Goal: Information Seeking & Learning: Learn about a topic

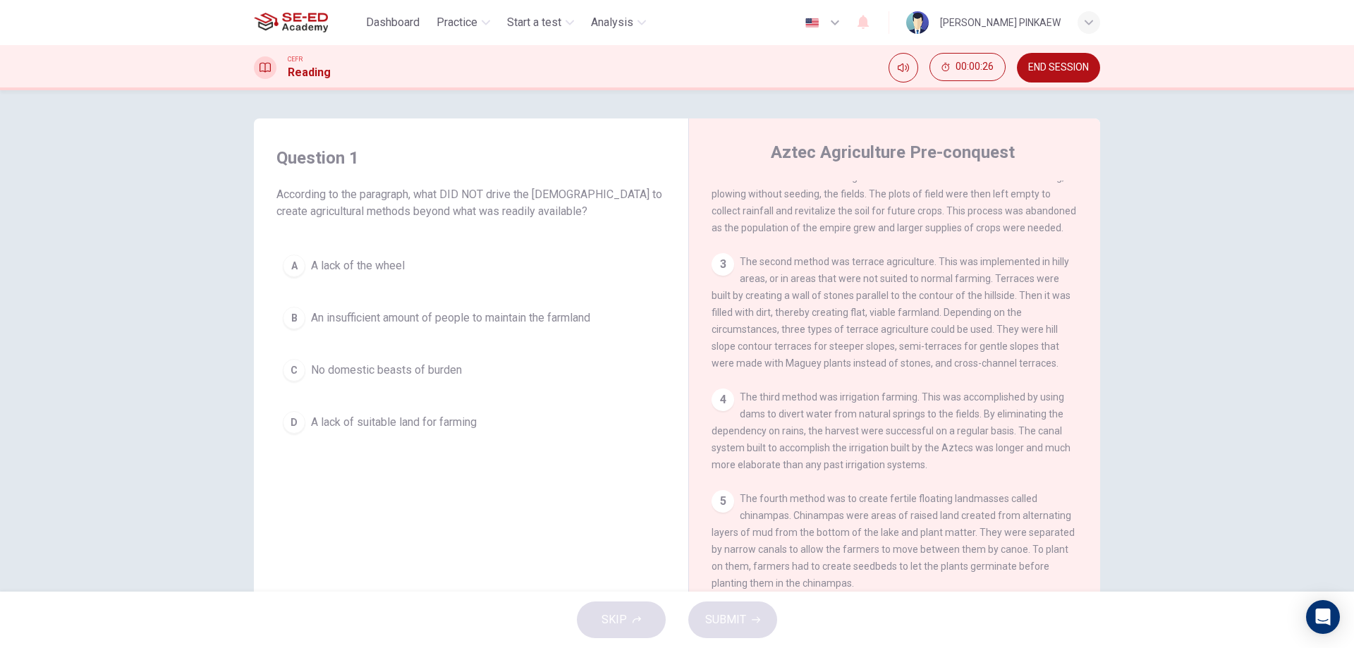
scroll to position [168, 0]
click at [303, 424] on button "D A lack of suitable land for farming" at bounding box center [470, 422] width 389 height 35
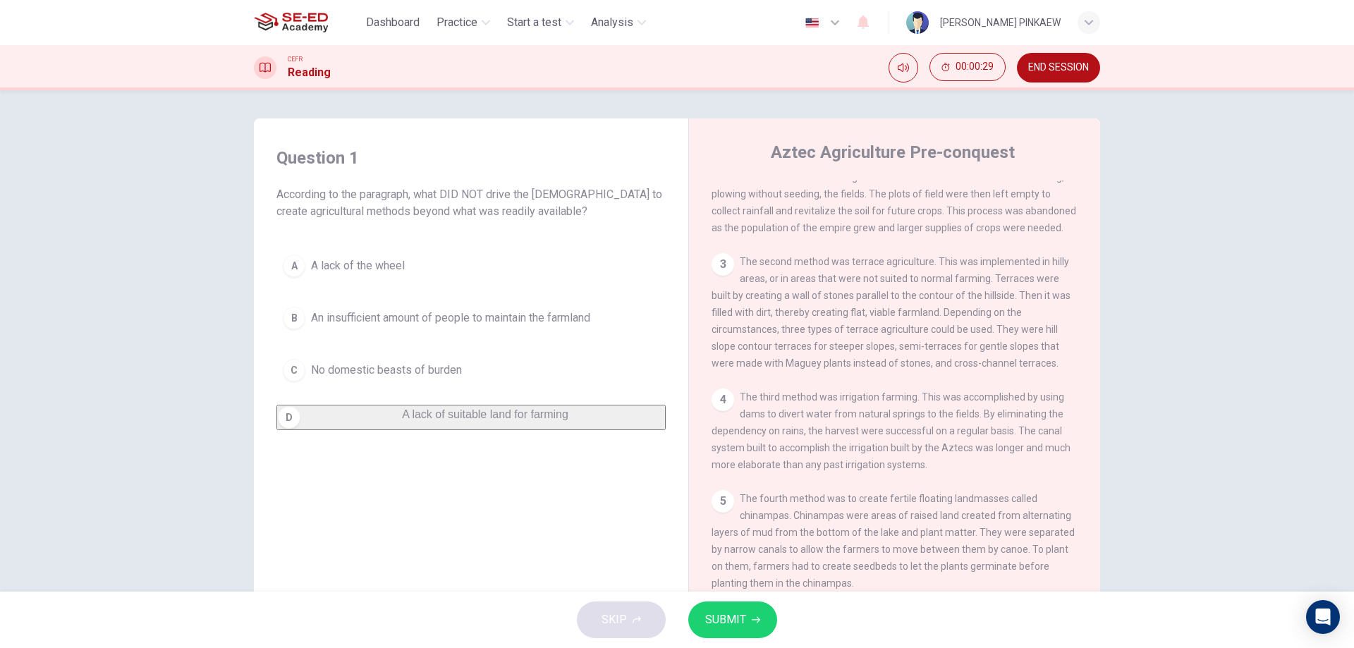
click at [750, 615] on button "SUBMIT" at bounding box center [732, 619] width 89 height 37
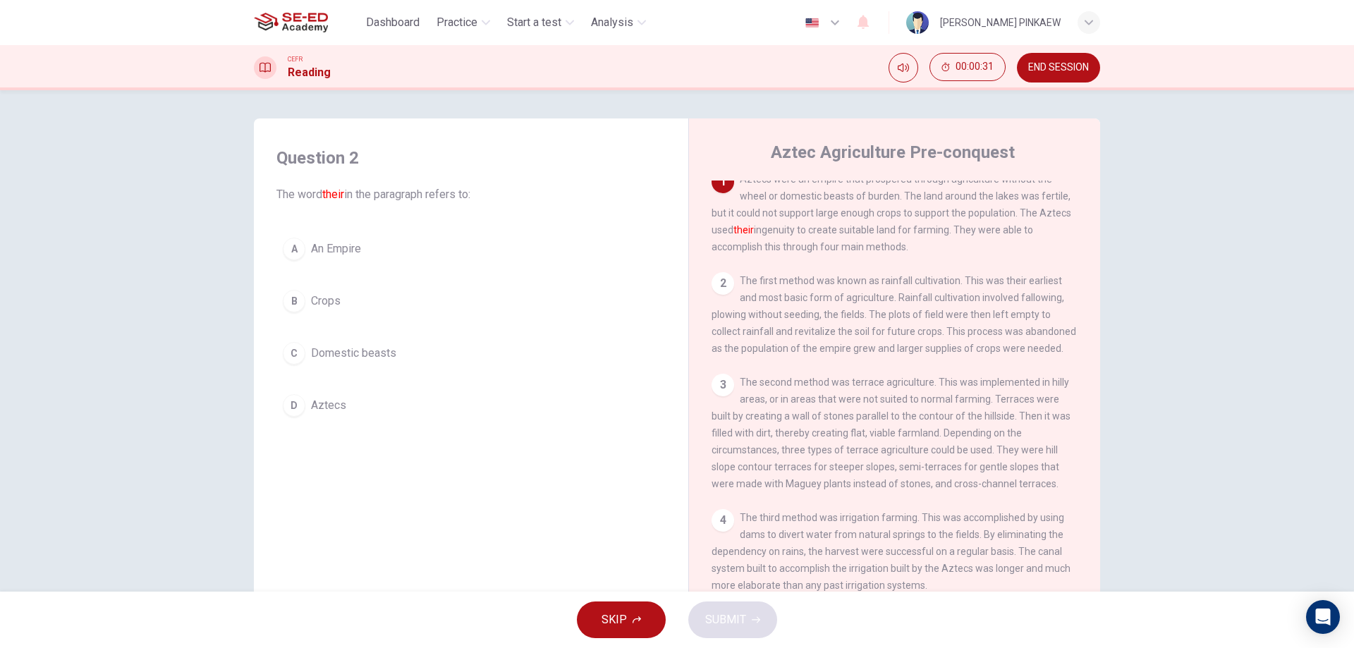
scroll to position [0, 0]
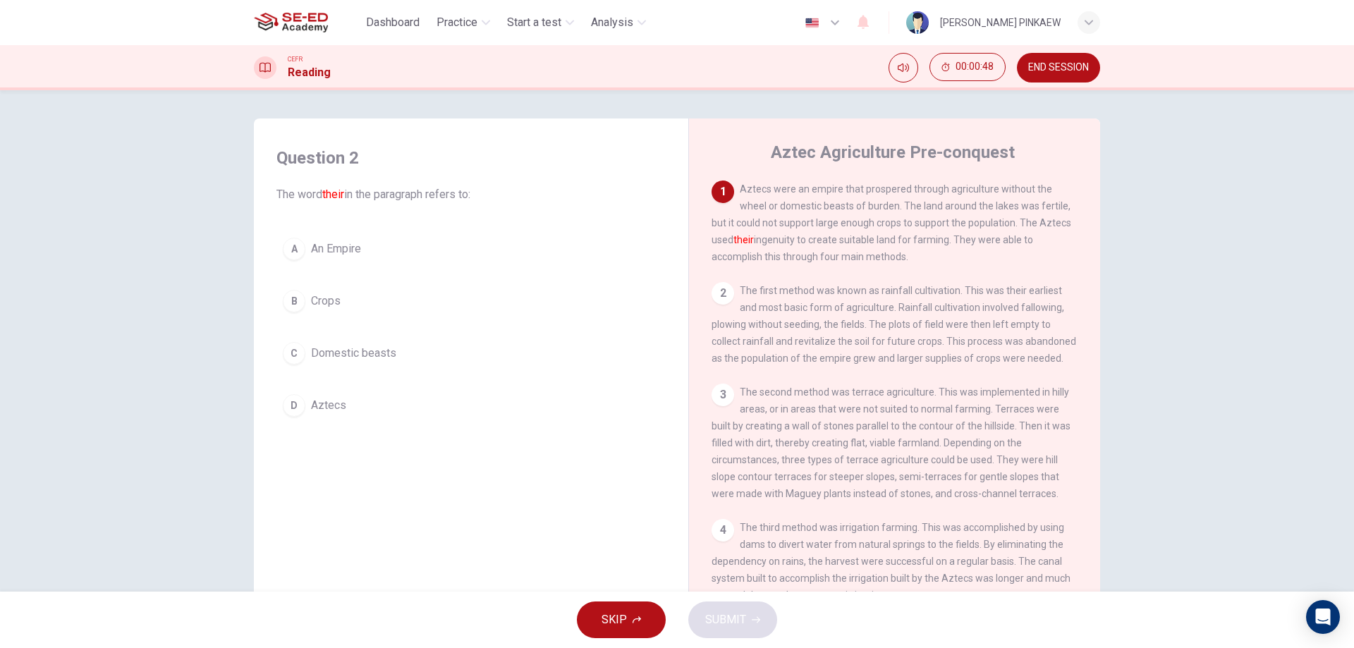
click at [295, 252] on div "A" at bounding box center [294, 249] width 23 height 23
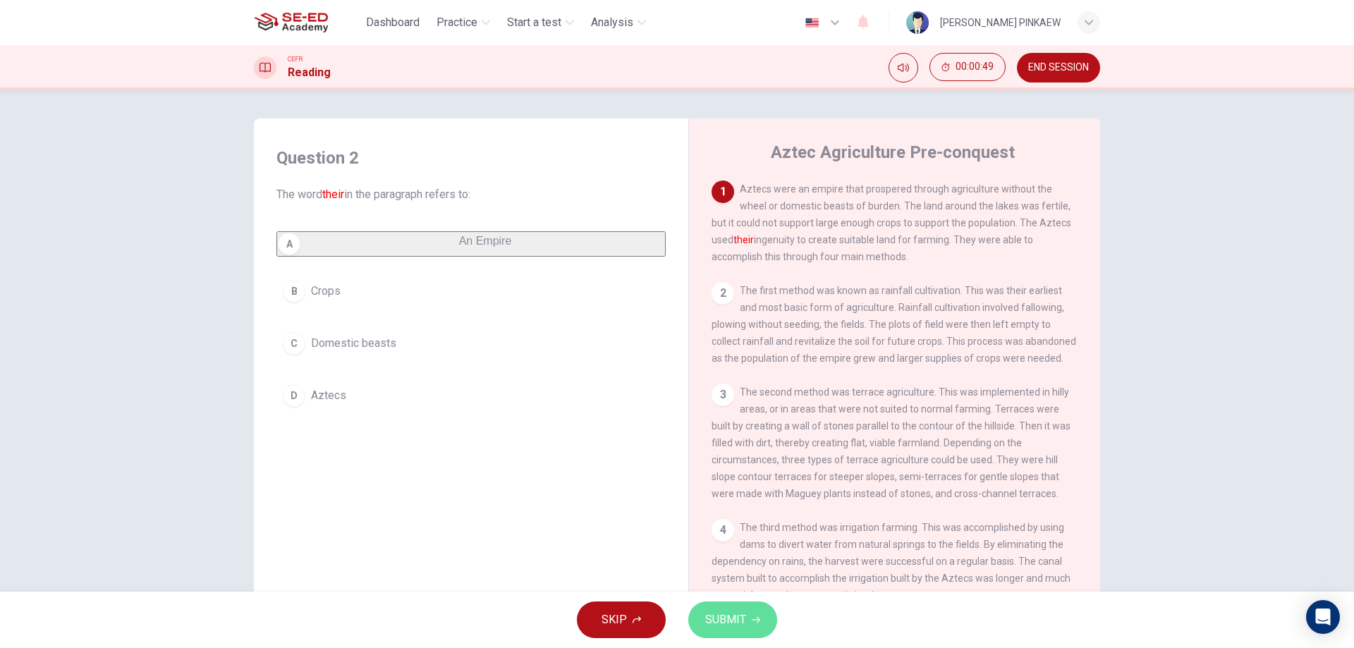
click at [737, 613] on span "SUBMIT" at bounding box center [725, 620] width 41 height 20
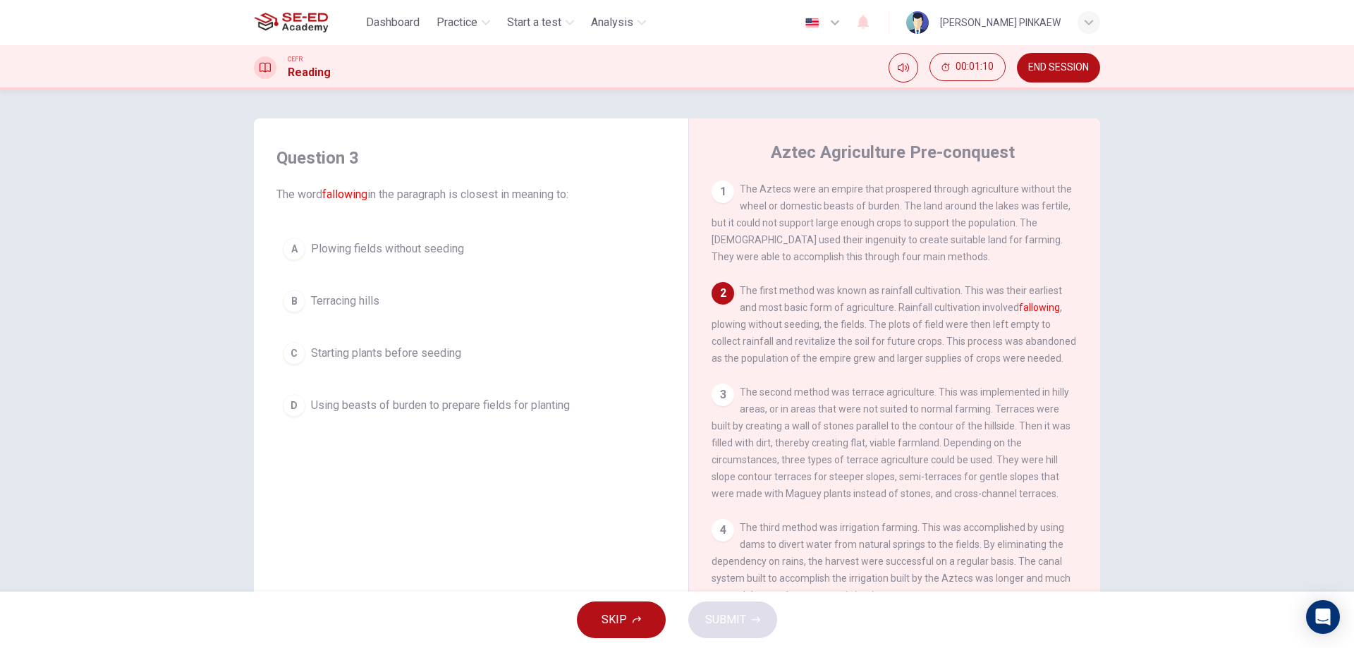
click at [288, 296] on div "B" at bounding box center [294, 301] width 23 height 23
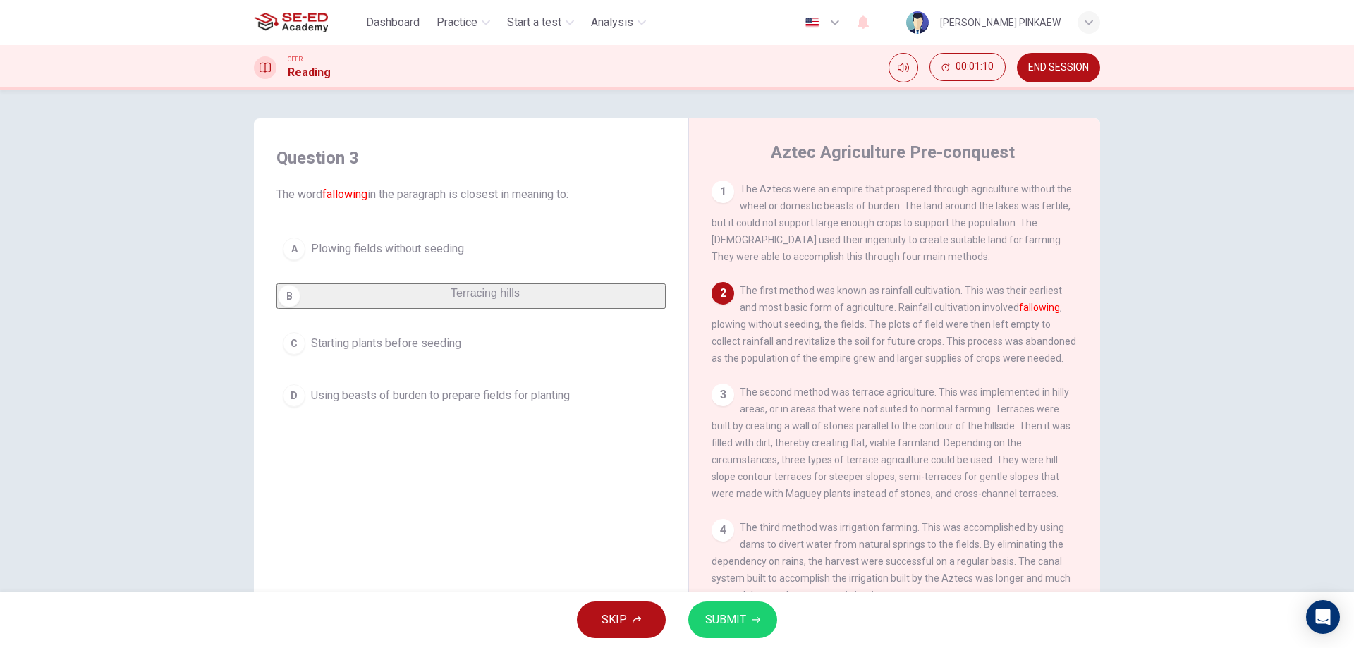
click at [297, 245] on div "A" at bounding box center [294, 249] width 23 height 23
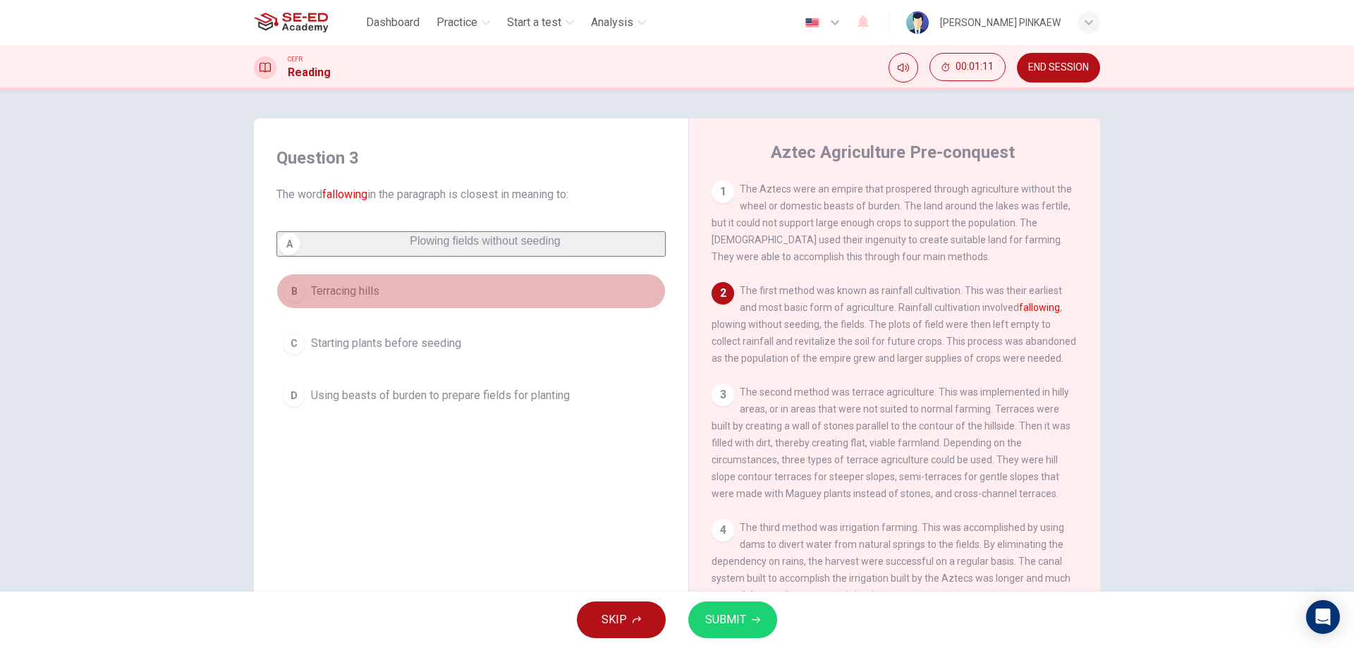
click at [283, 302] on div "B" at bounding box center [294, 291] width 23 height 23
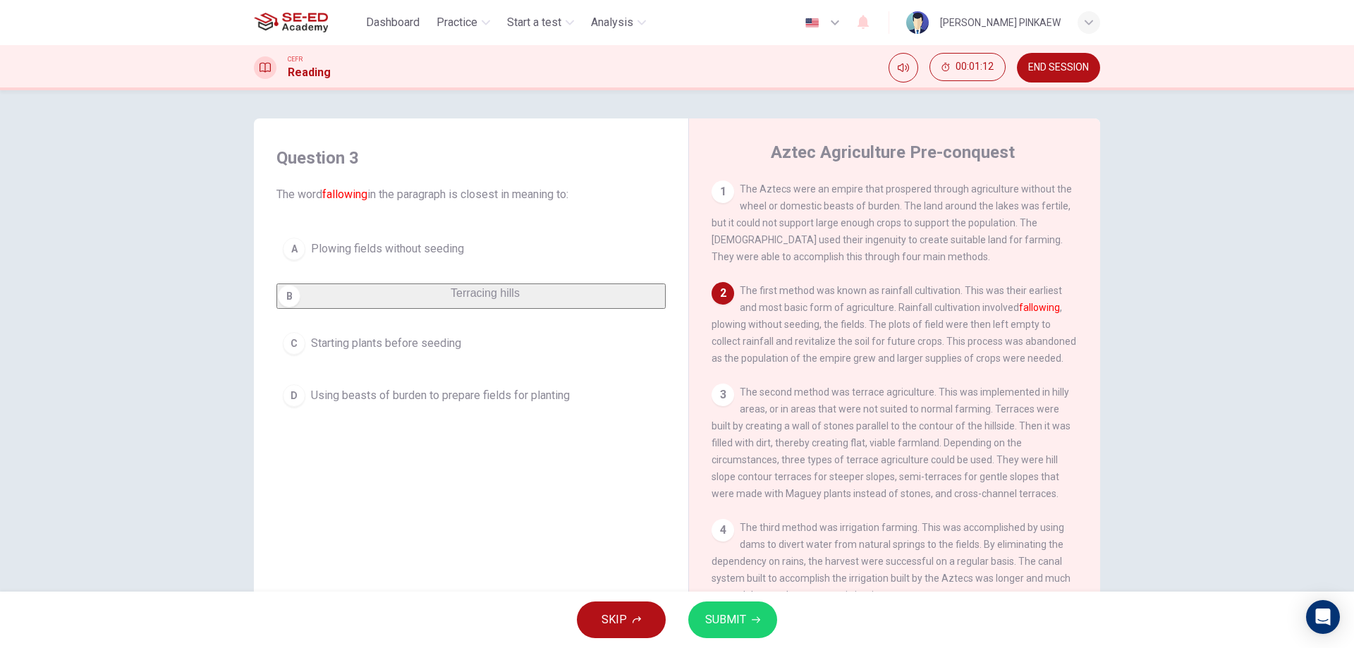
click at [733, 622] on span "SUBMIT" at bounding box center [725, 620] width 41 height 20
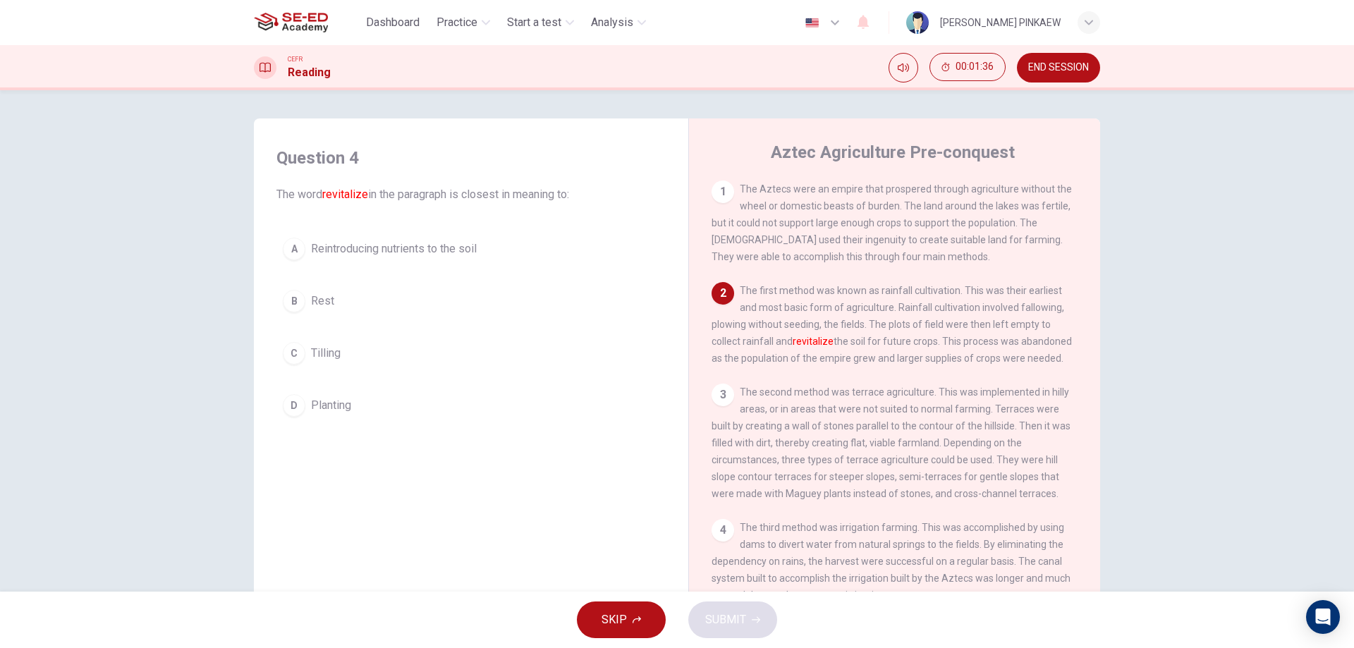
click at [298, 250] on div "A" at bounding box center [294, 249] width 23 height 23
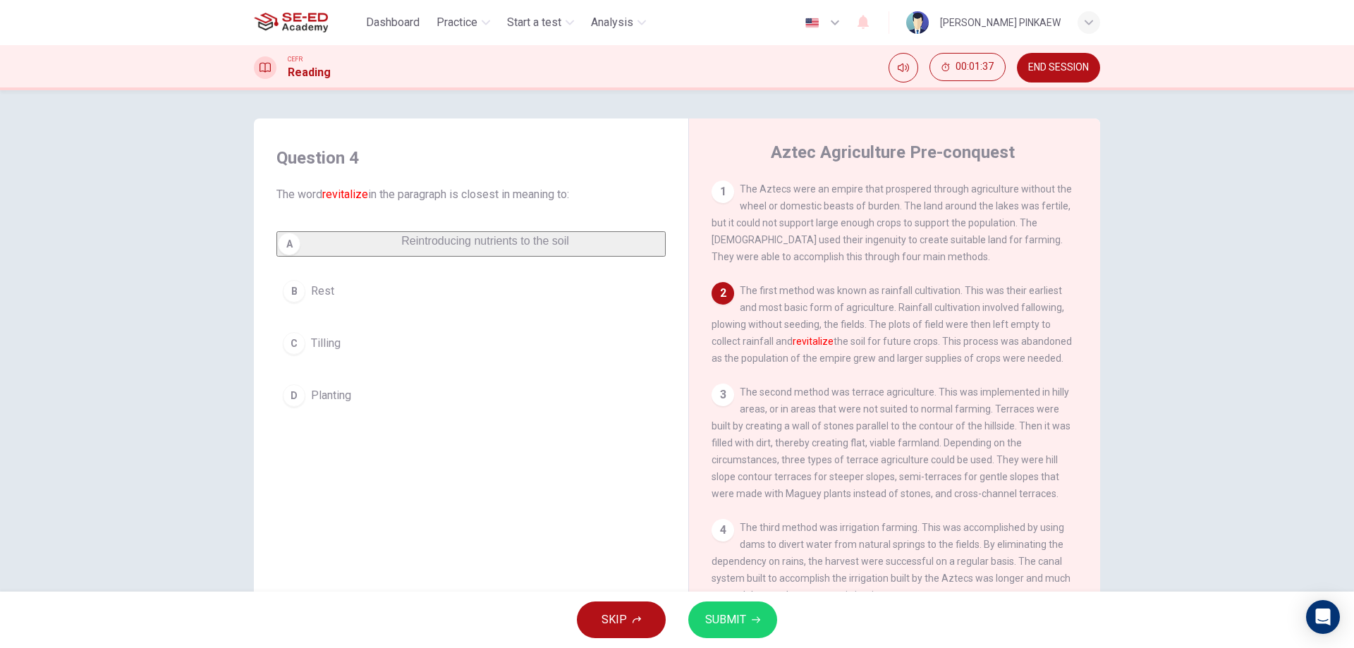
click at [729, 620] on span "SUBMIT" at bounding box center [725, 620] width 41 height 20
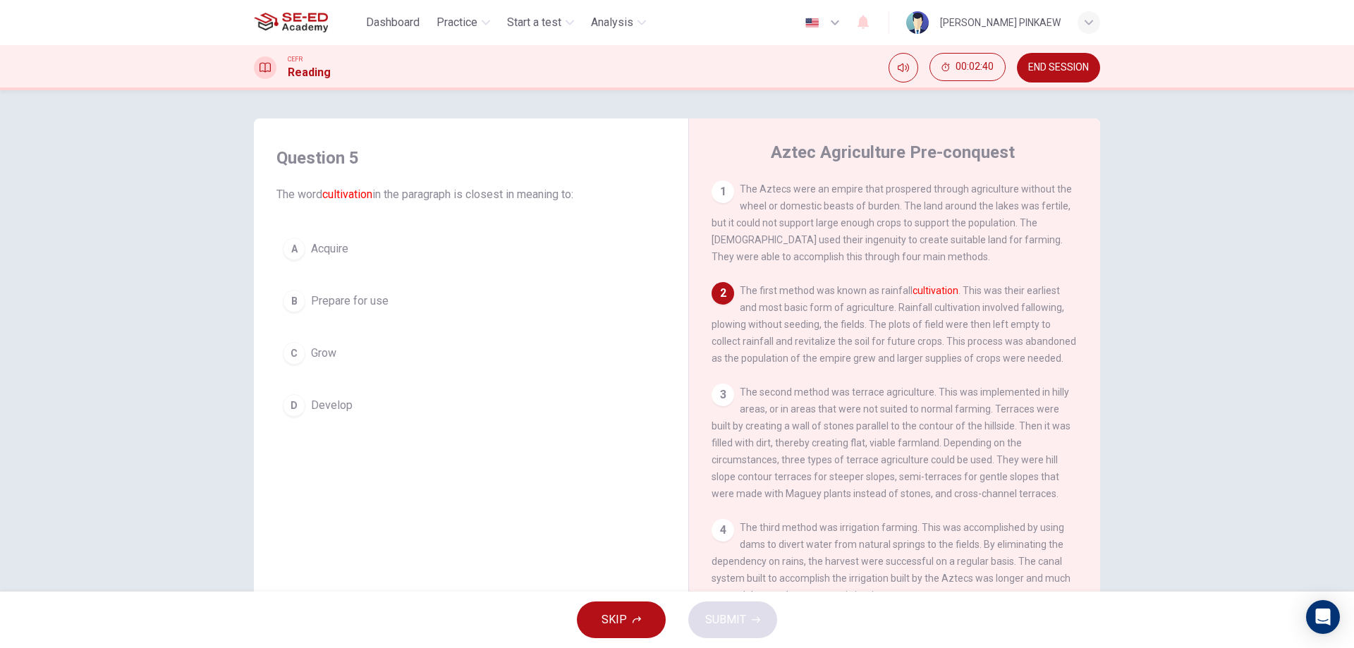
click at [289, 298] on div "B" at bounding box center [294, 301] width 23 height 23
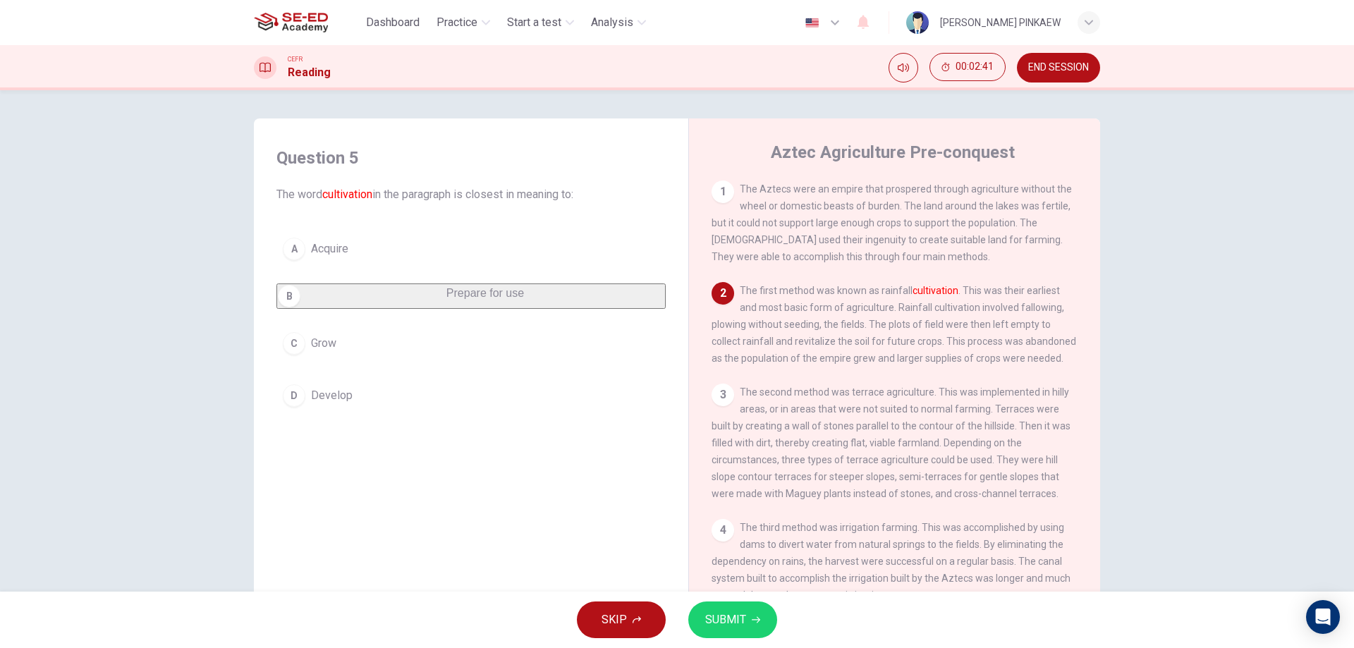
click at [755, 621] on icon "button" at bounding box center [756, 619] width 8 height 8
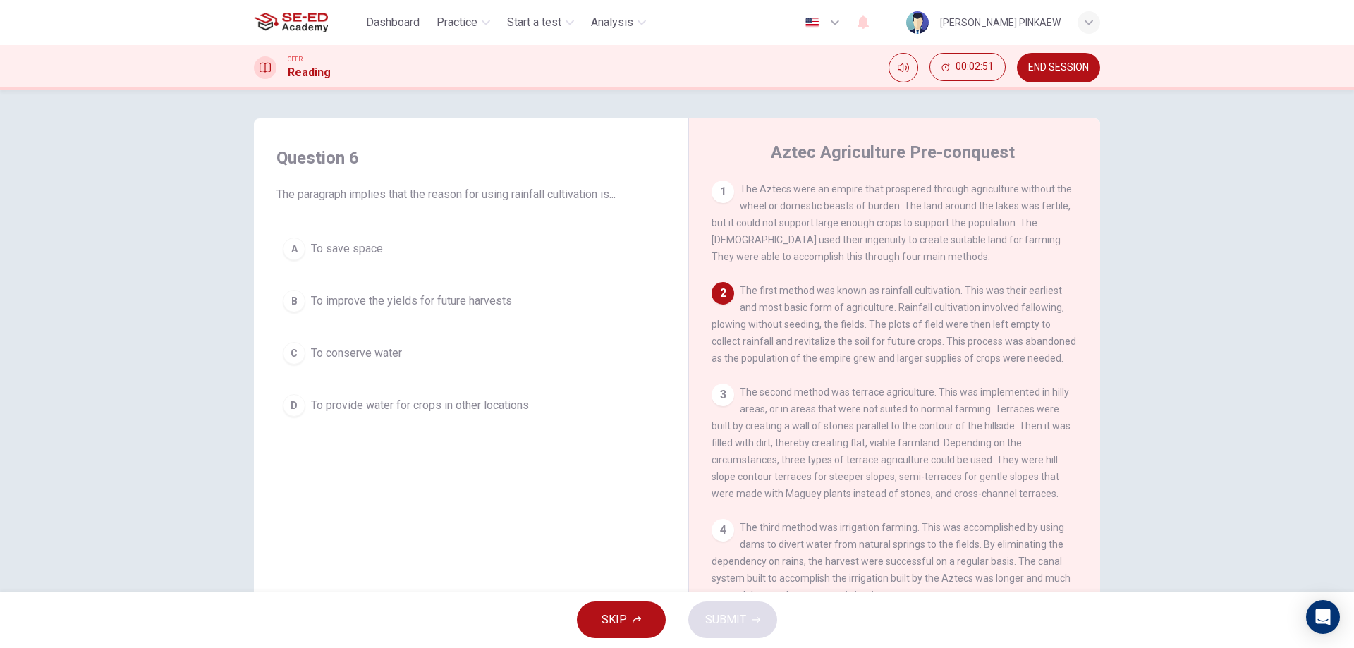
click at [285, 352] on div "C" at bounding box center [294, 353] width 23 height 23
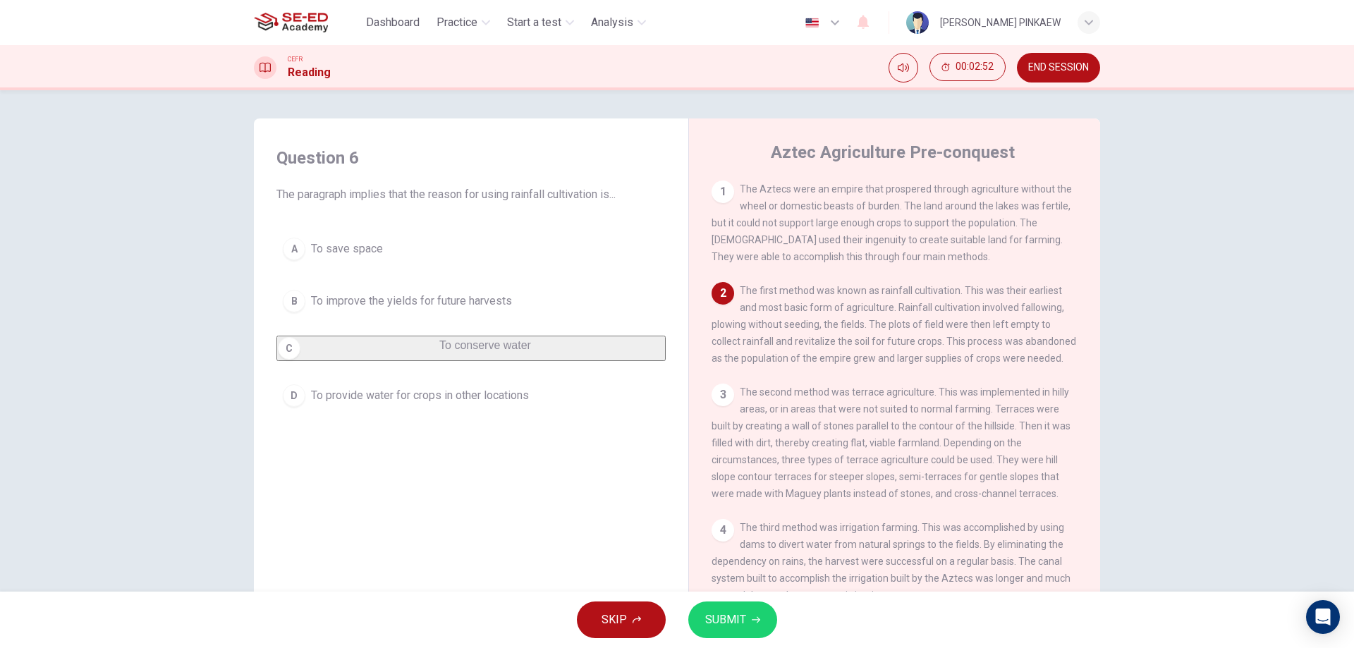
click at [730, 613] on span "SUBMIT" at bounding box center [725, 620] width 41 height 20
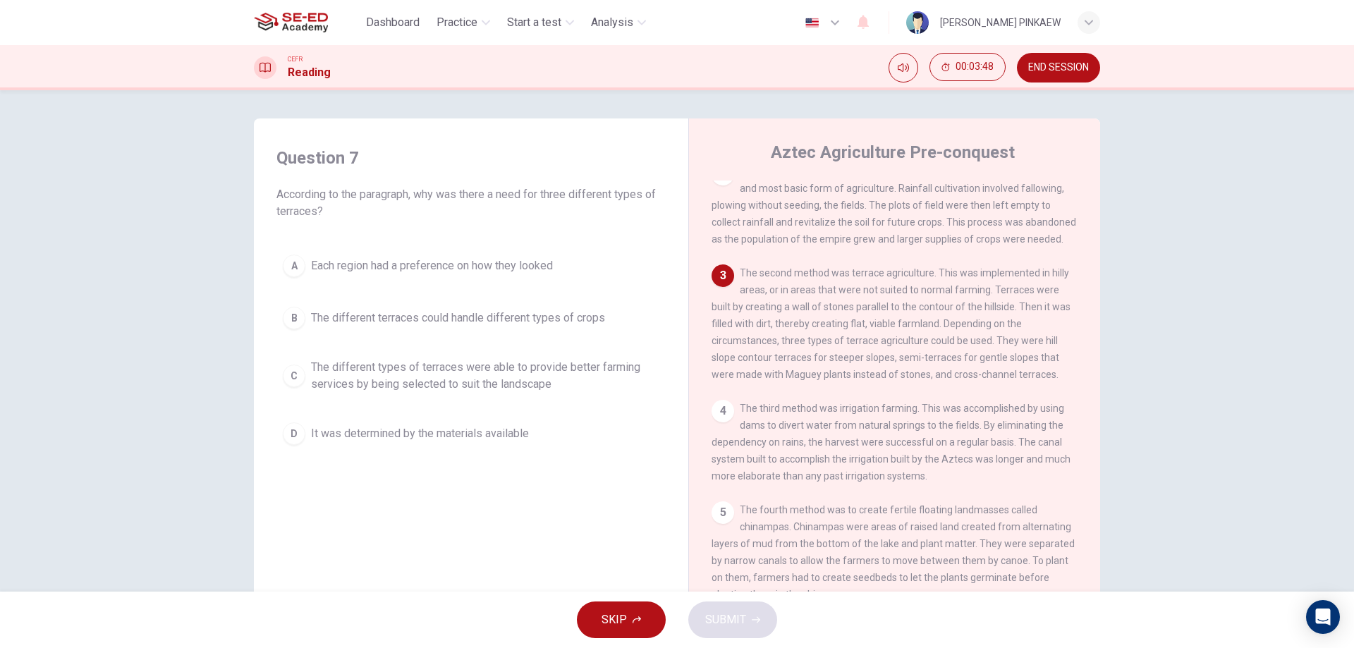
scroll to position [141, 0]
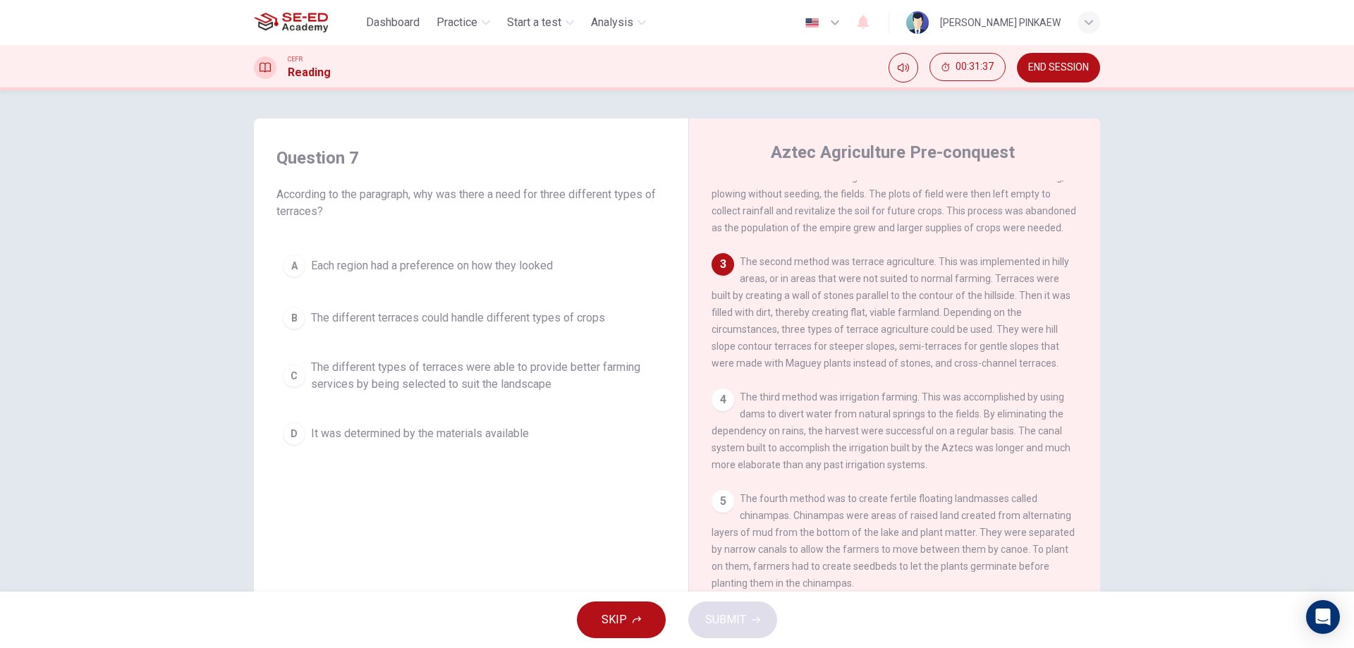
click at [297, 266] on div "A" at bounding box center [294, 266] width 23 height 23
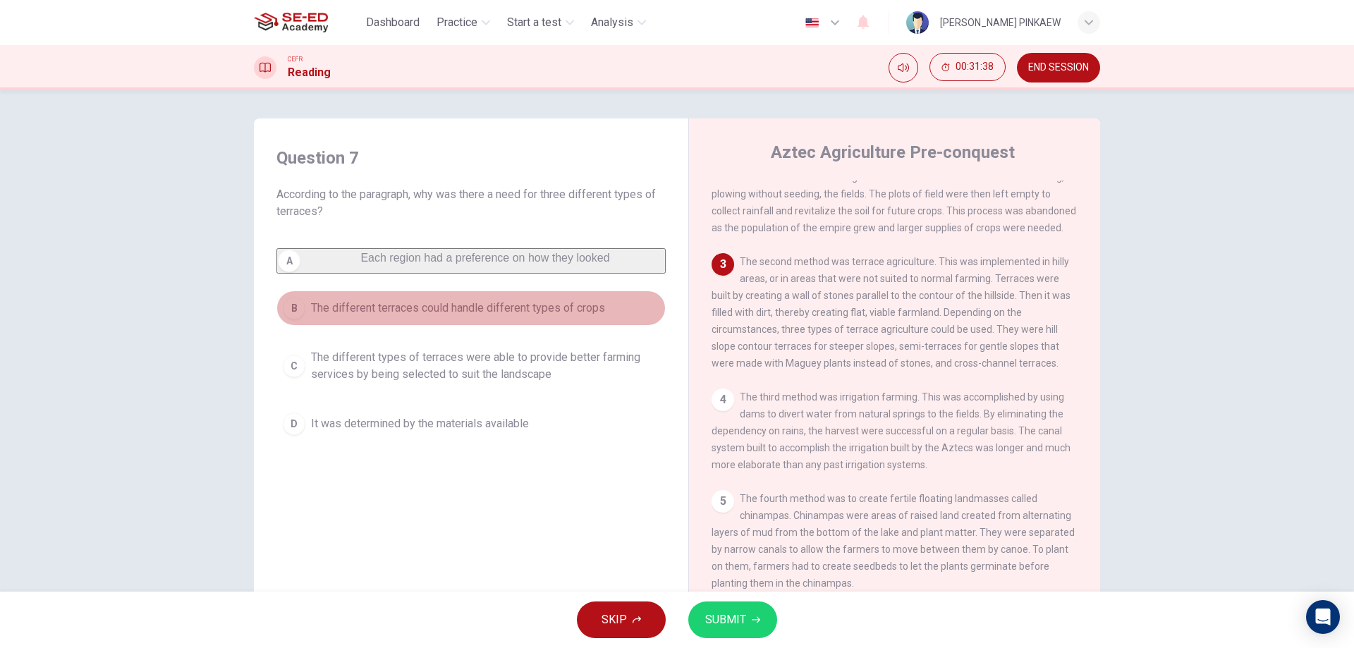
click at [475, 317] on span "The different terraces could handle different types of crops" at bounding box center [458, 308] width 294 height 17
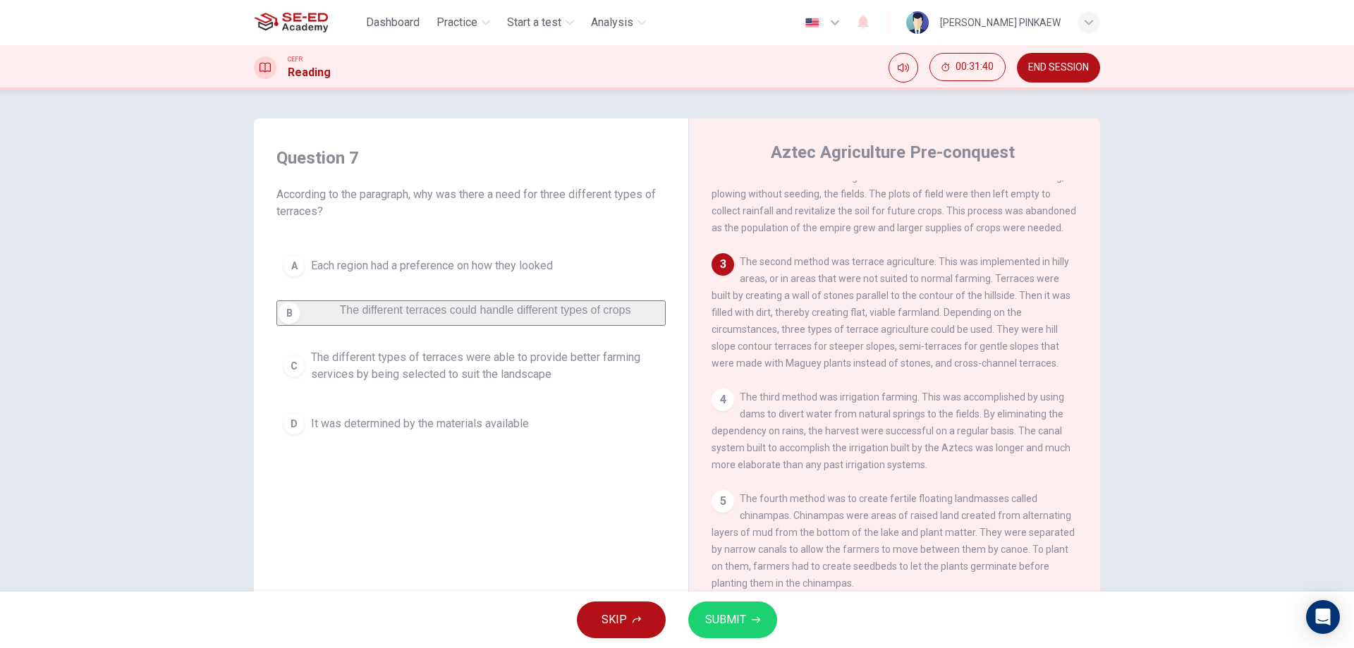
click at [739, 616] on span "SUBMIT" at bounding box center [725, 620] width 41 height 20
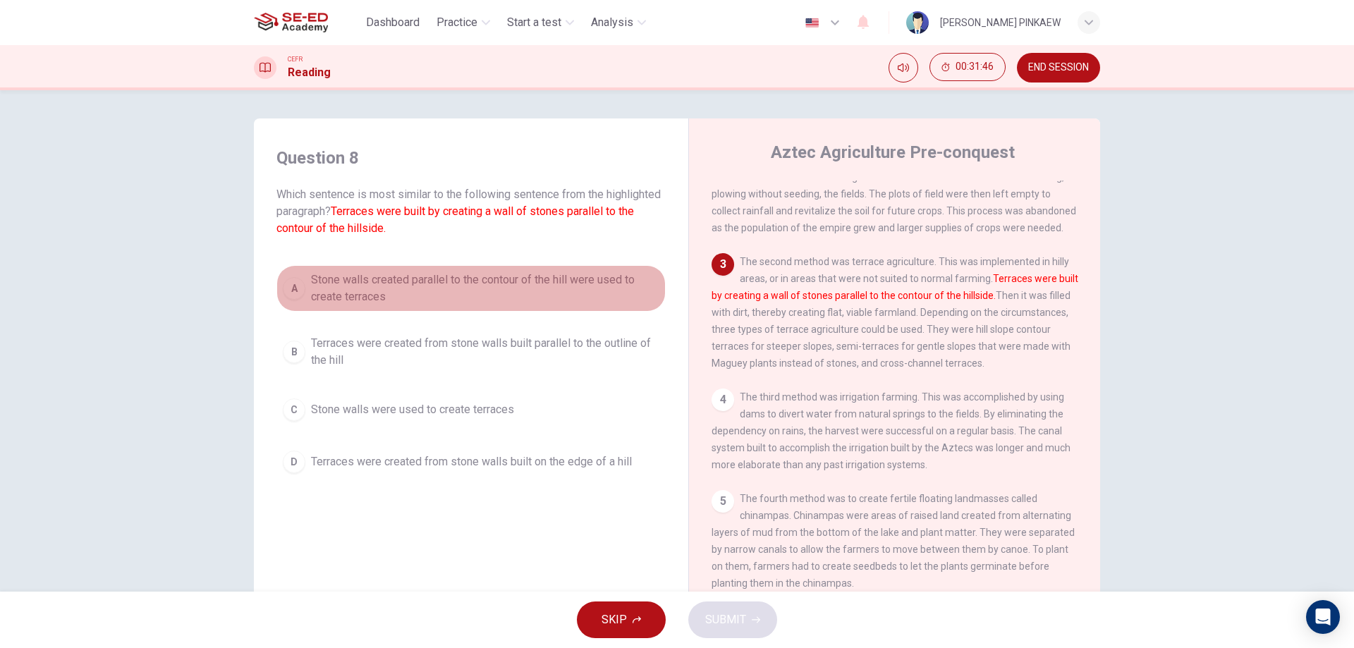
click at [348, 280] on span "Stone walls created parallel to the contour of the hill were used to create ter…" at bounding box center [485, 288] width 348 height 34
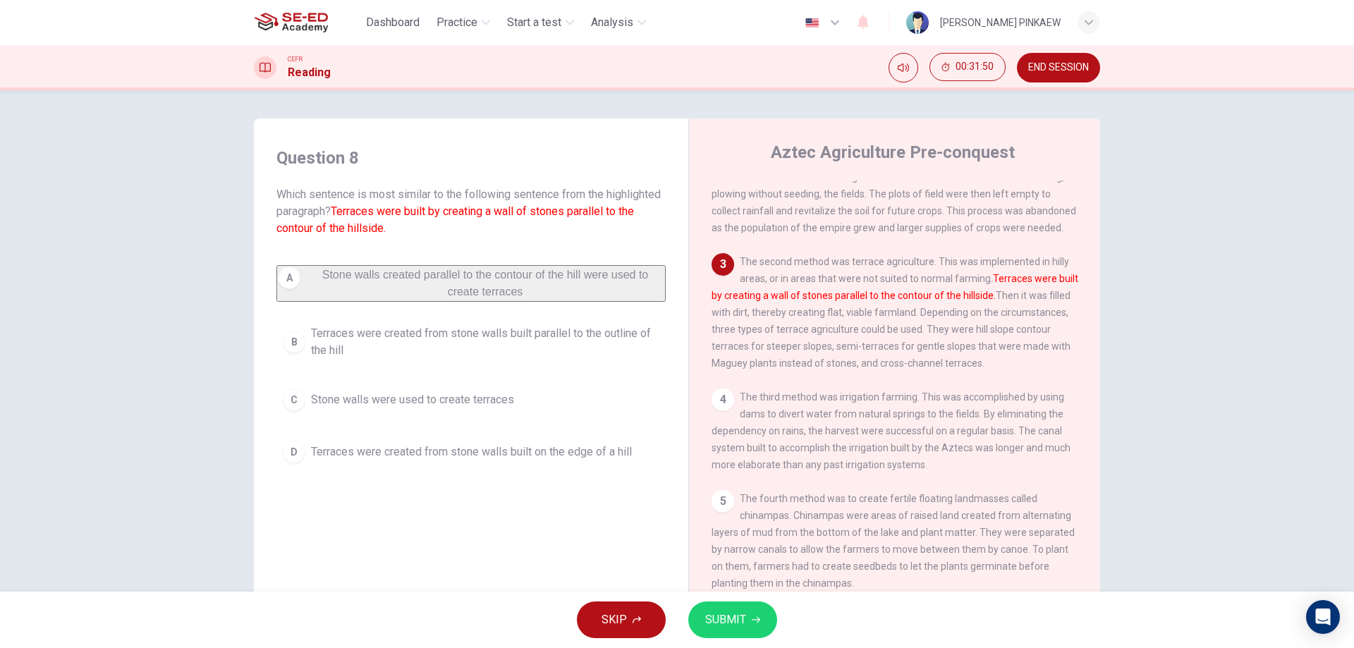
drag, startPoint x: 348, startPoint y: 207, endPoint x: 396, endPoint y: 229, distance: 53.6
click at [396, 229] on span "Which sentence is most similar to the following sentence from the highlighted p…" at bounding box center [470, 211] width 389 height 51
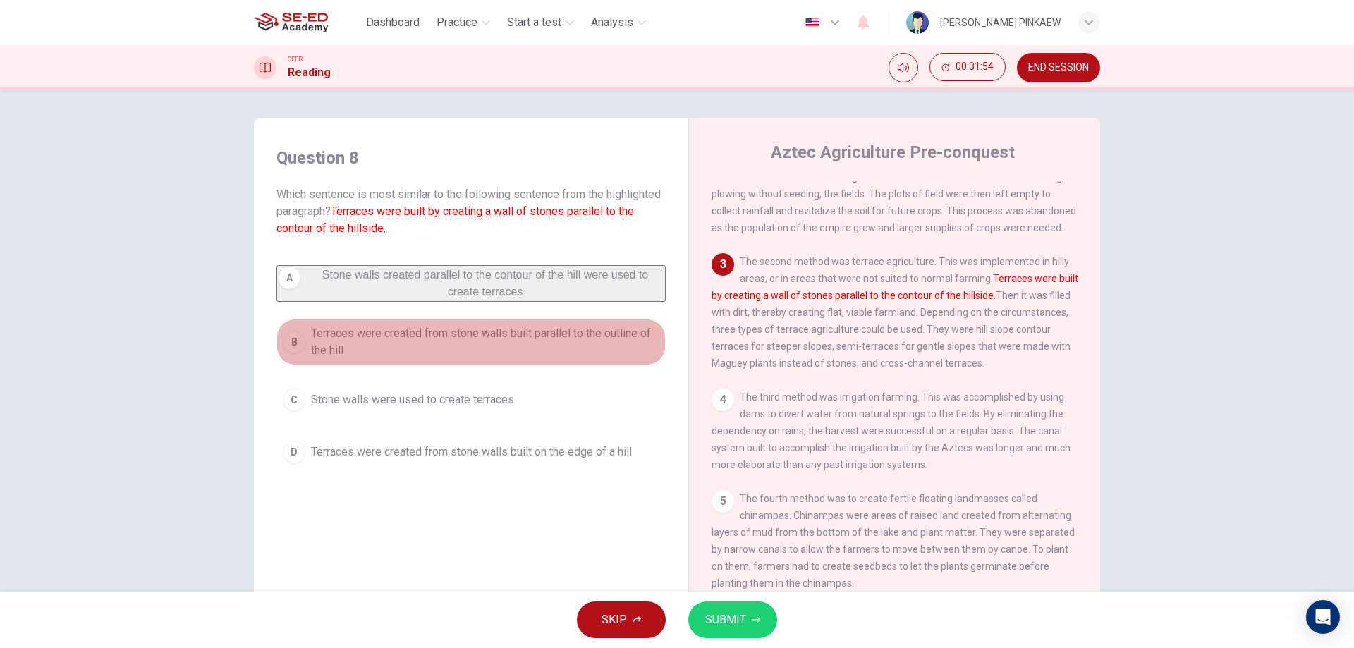
click at [350, 344] on span "Terraces were created from stone walls built parallel to the outline of the hill" at bounding box center [485, 342] width 348 height 34
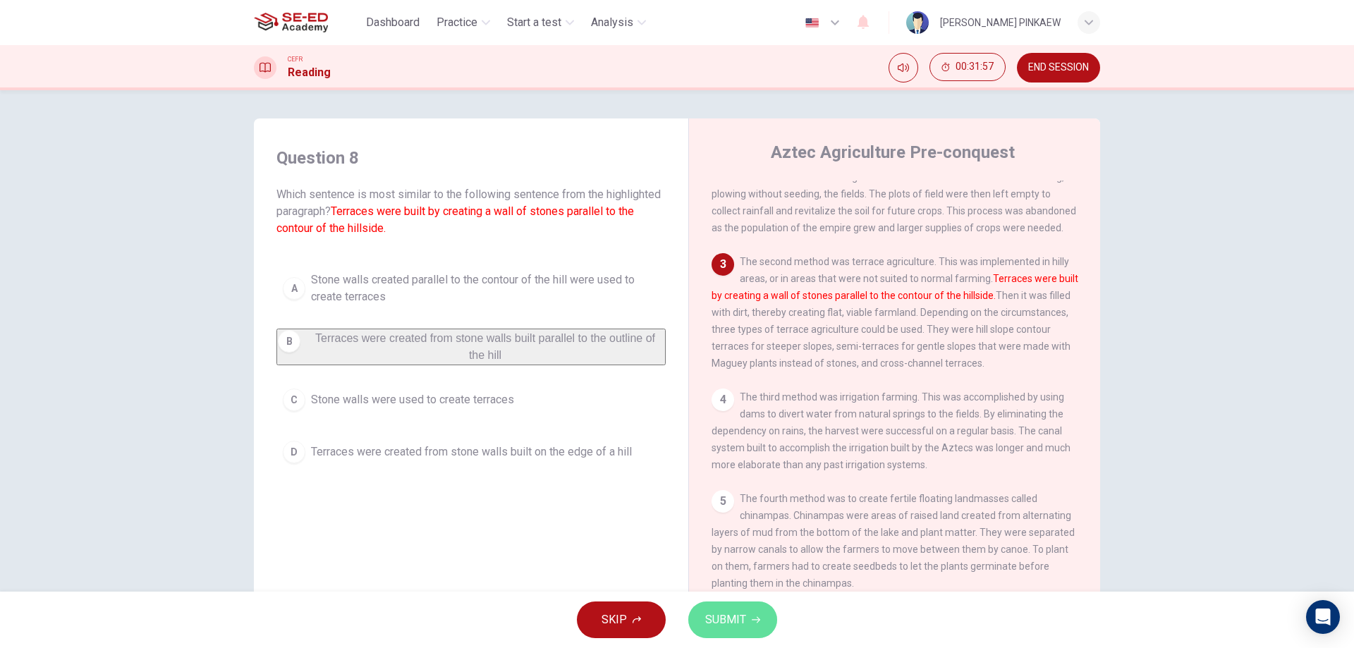
click at [727, 620] on span "SUBMIT" at bounding box center [725, 620] width 41 height 20
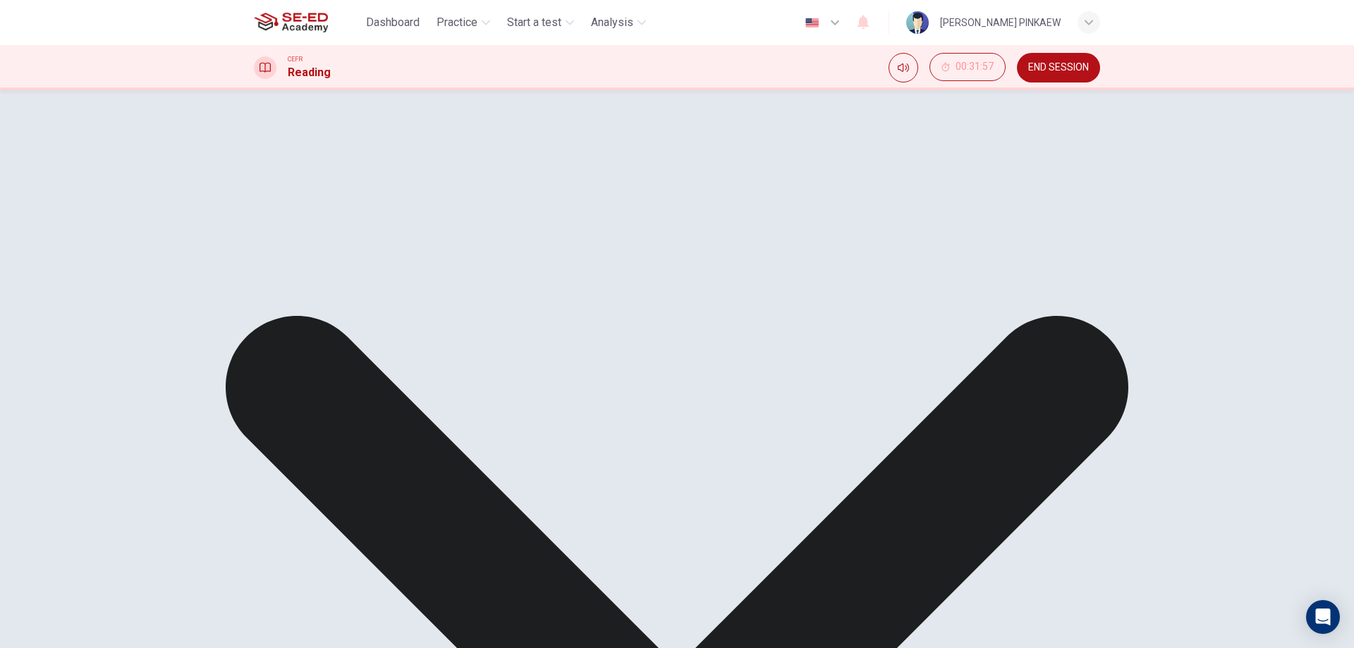
drag, startPoint x: 884, startPoint y: 616, endPoint x: 884, endPoint y: 628, distance: 12.0
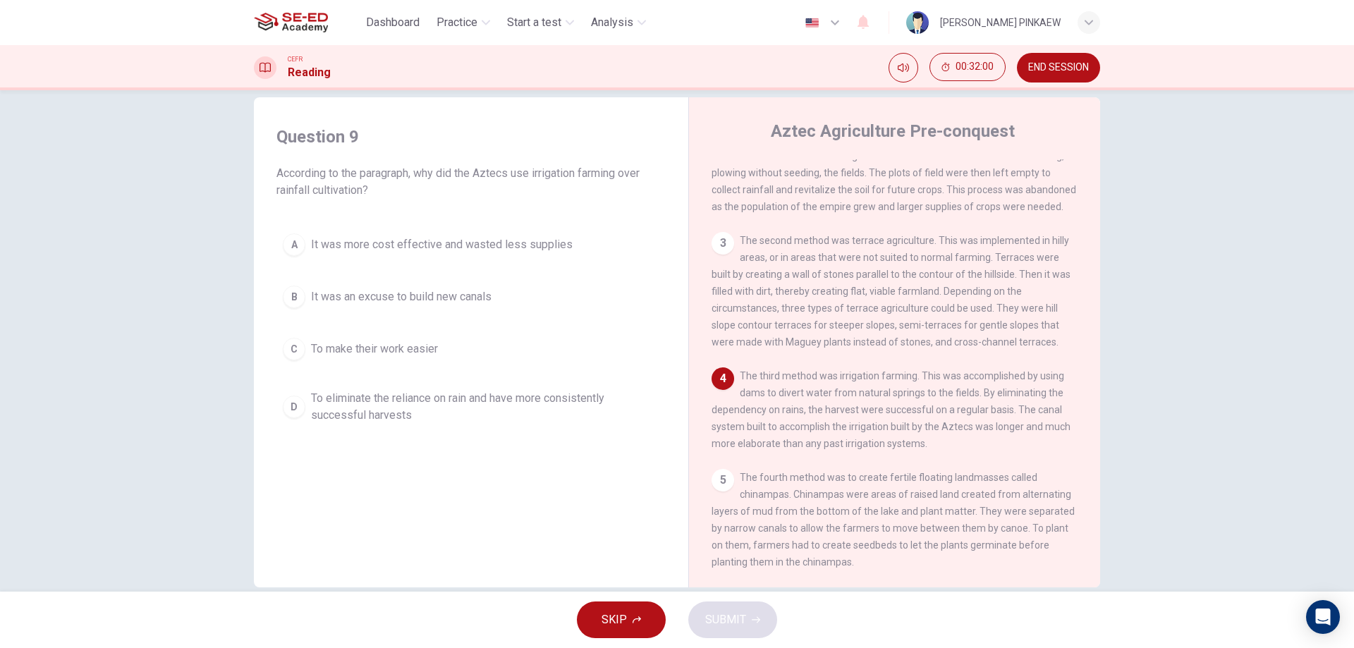
scroll to position [0, 0]
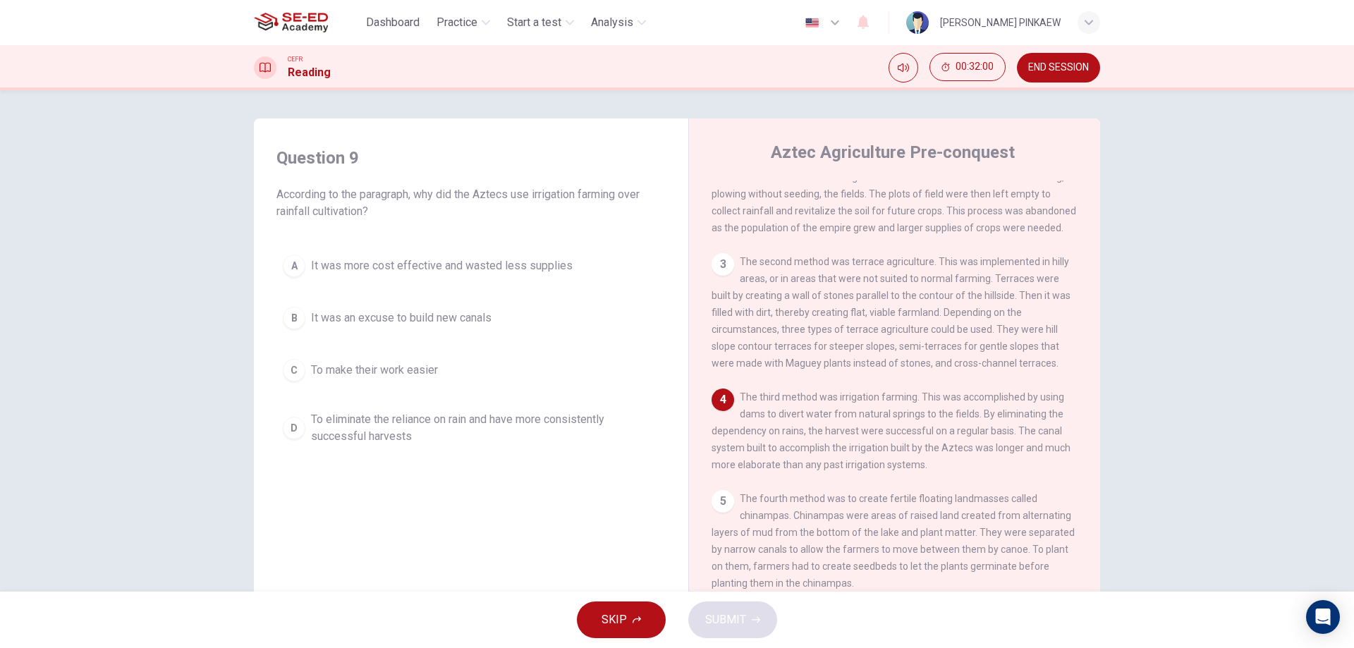
click at [459, 262] on span "It was more cost effective and wasted less supplies" at bounding box center [442, 265] width 262 height 17
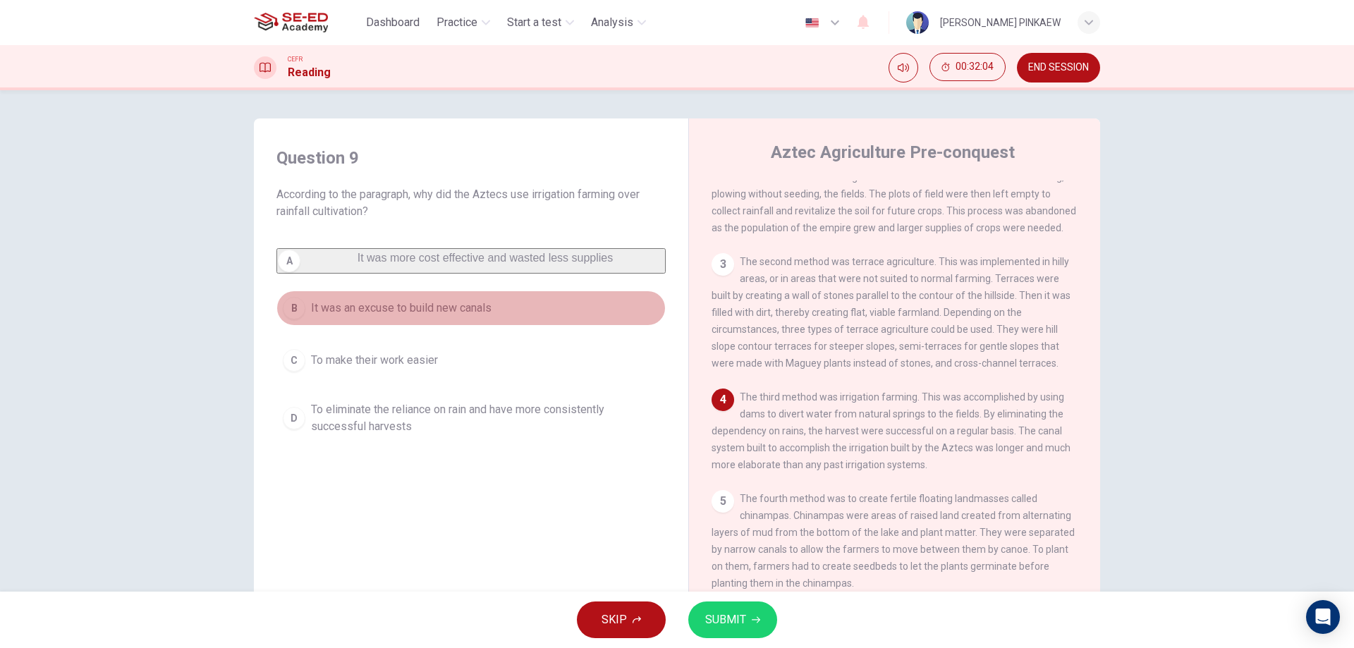
click at [392, 314] on span "It was an excuse to build new canals" at bounding box center [401, 308] width 180 height 17
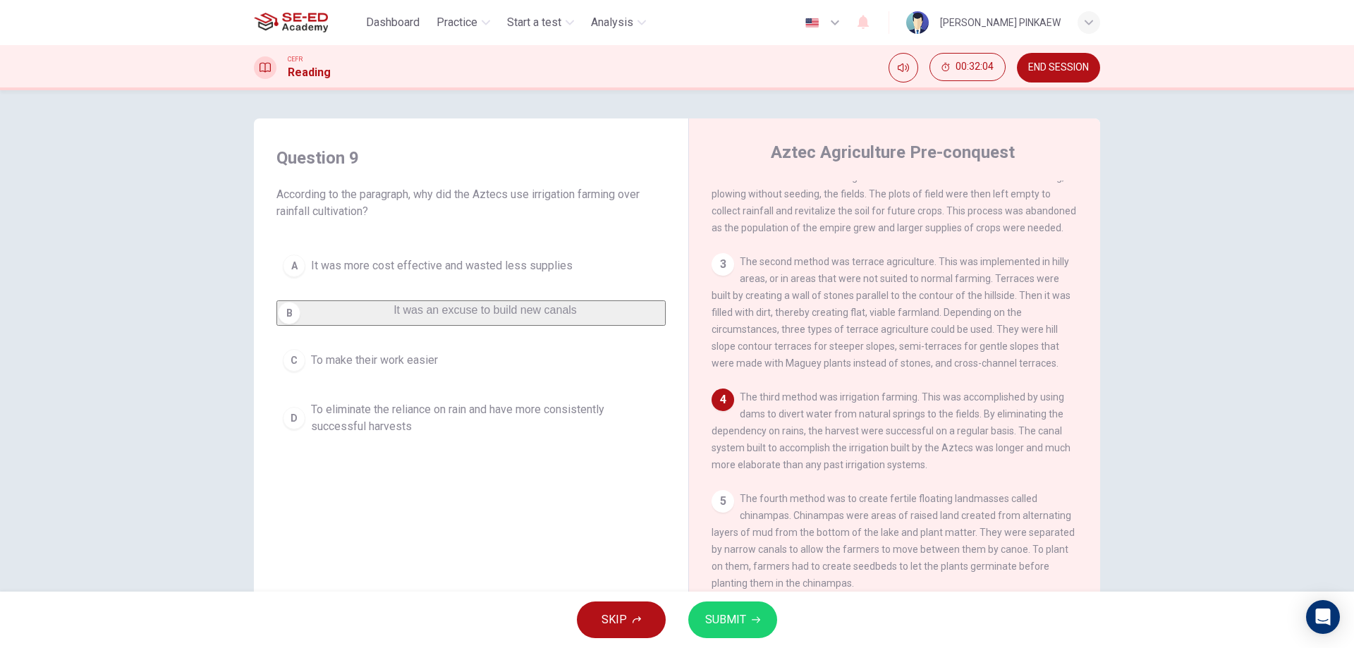
click at [381, 365] on span "To make their work easier" at bounding box center [374, 360] width 127 height 17
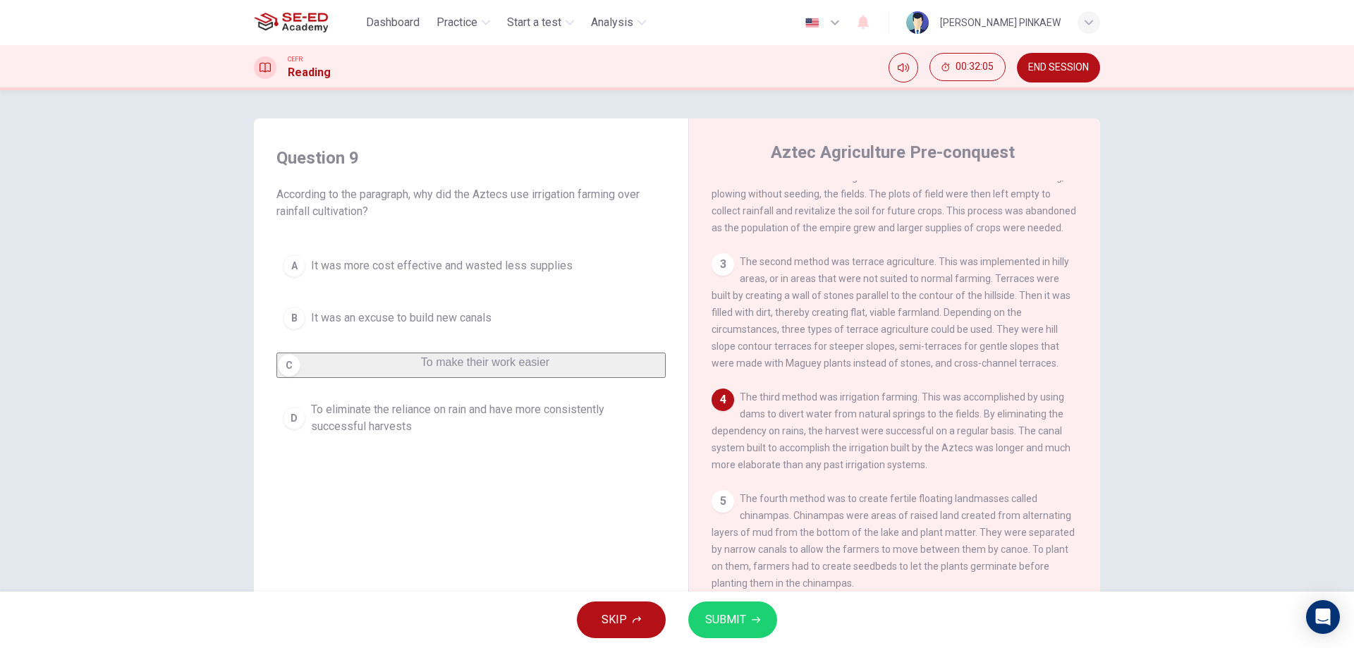
click at [391, 403] on div "A It was more cost effective and wasted less supplies B It was an excuse to bui…" at bounding box center [470, 344] width 389 height 193
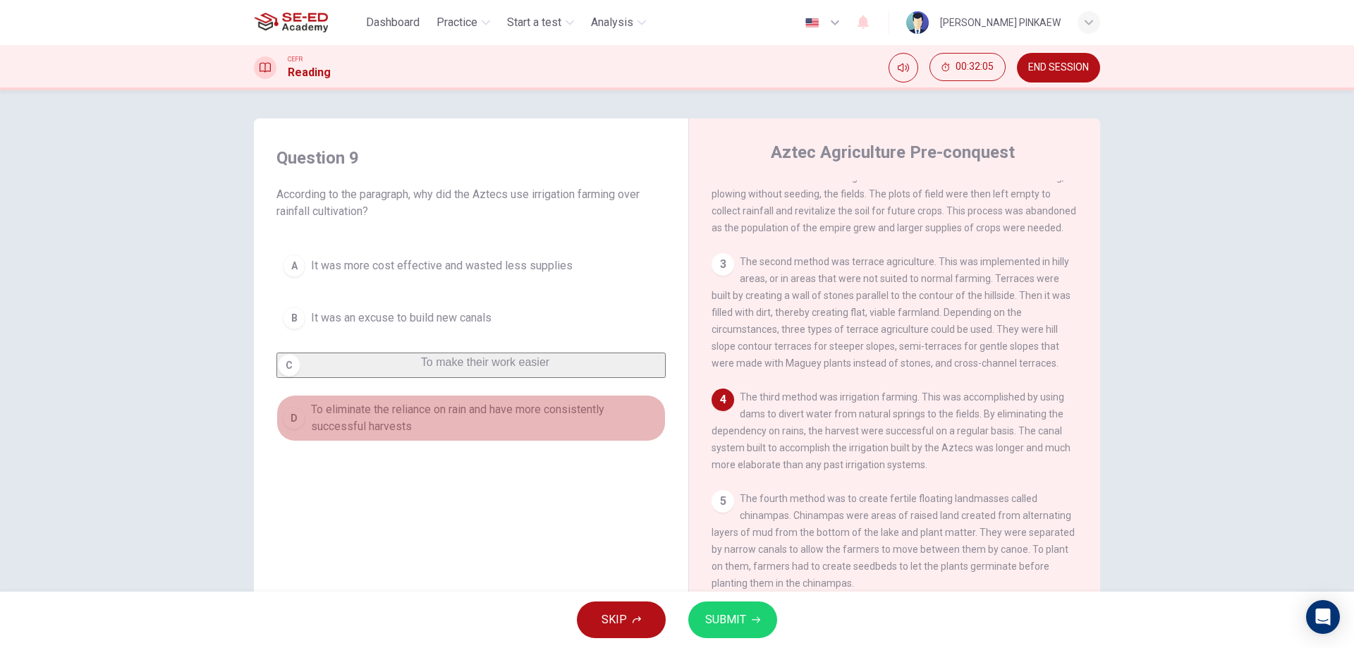
click at [378, 423] on span "To eliminate the reliance on rain and have more consistently successful harvests" at bounding box center [485, 418] width 348 height 34
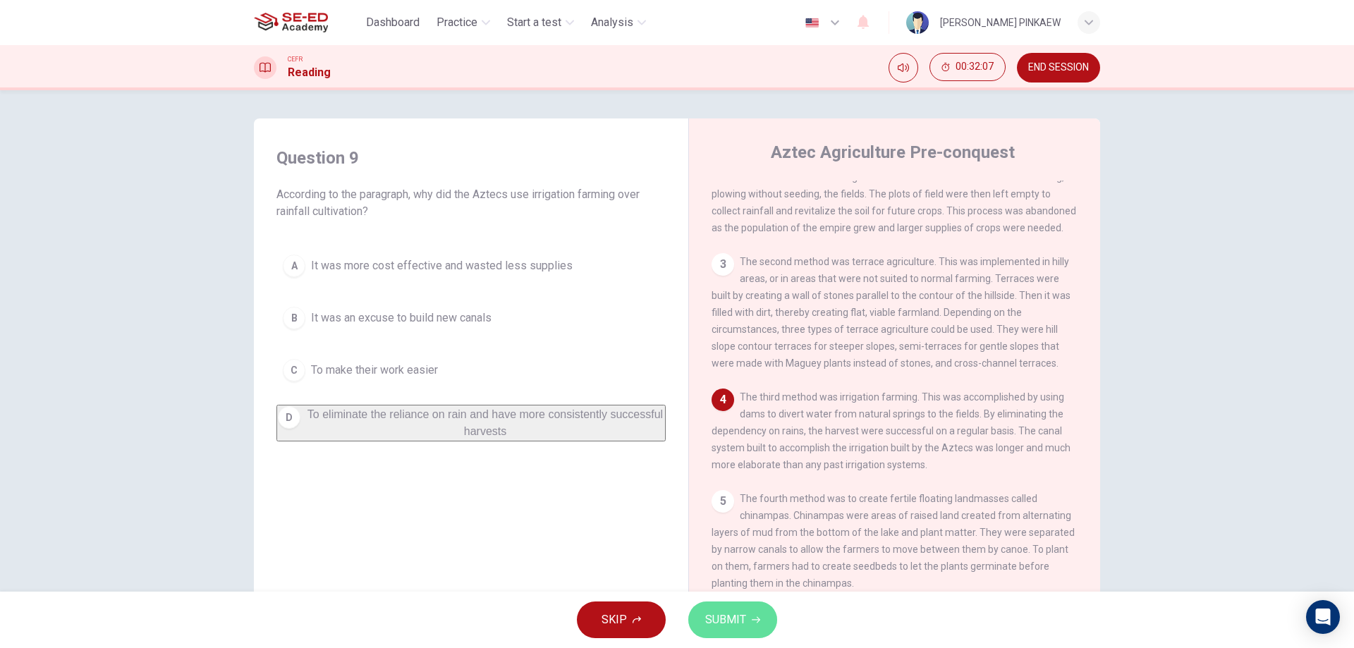
click at [730, 618] on span "SUBMIT" at bounding box center [725, 620] width 41 height 20
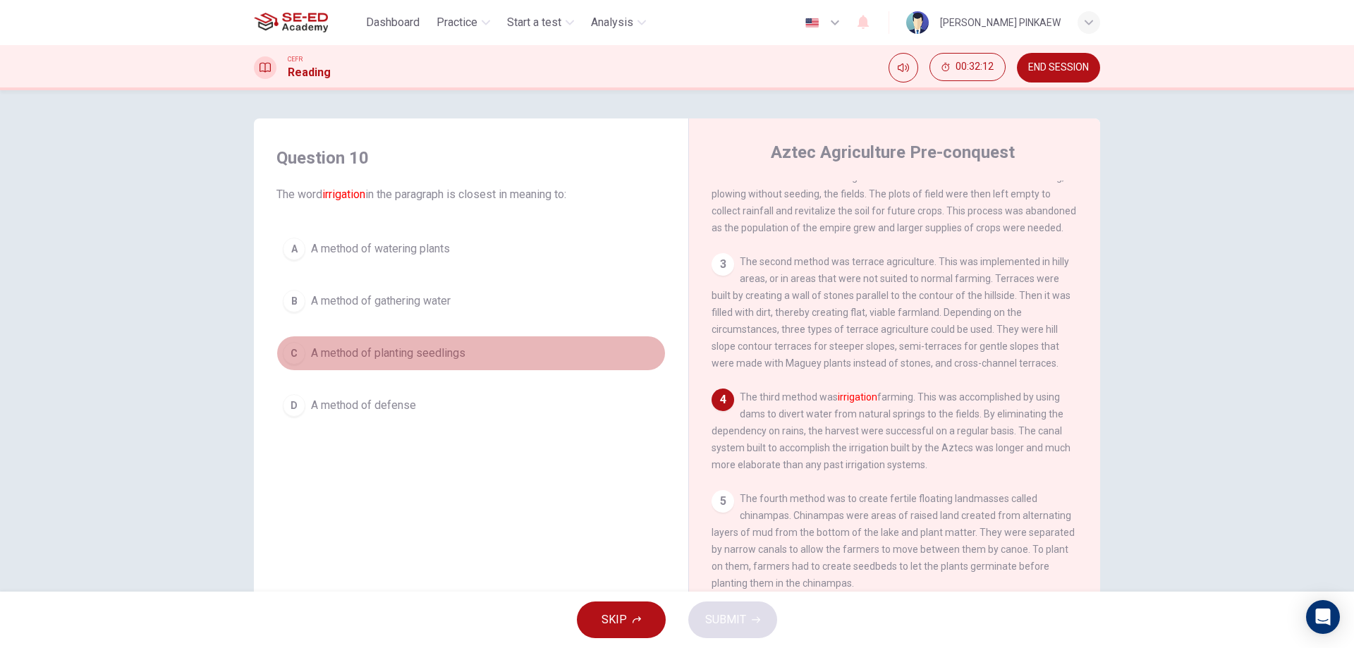
click at [419, 369] on button "C A method of planting seedlings" at bounding box center [470, 353] width 389 height 35
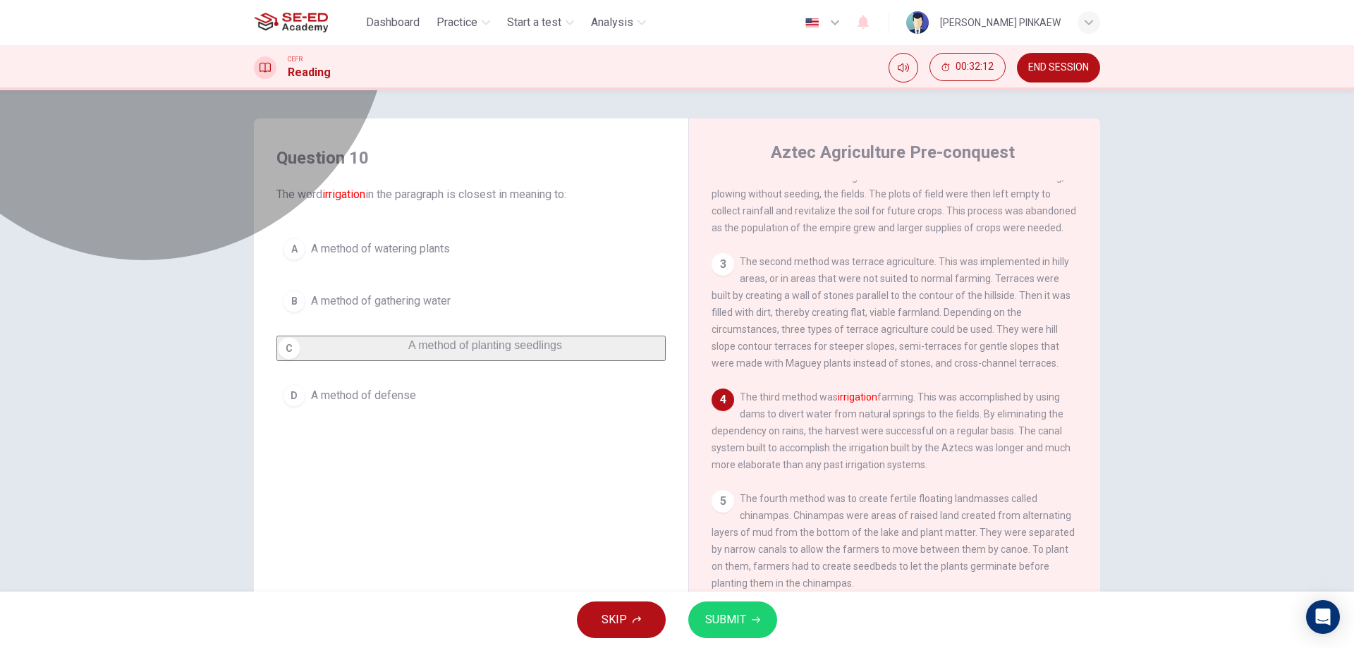
click at [417, 351] on span "A method of planting seedlings" at bounding box center [485, 345] width 154 height 12
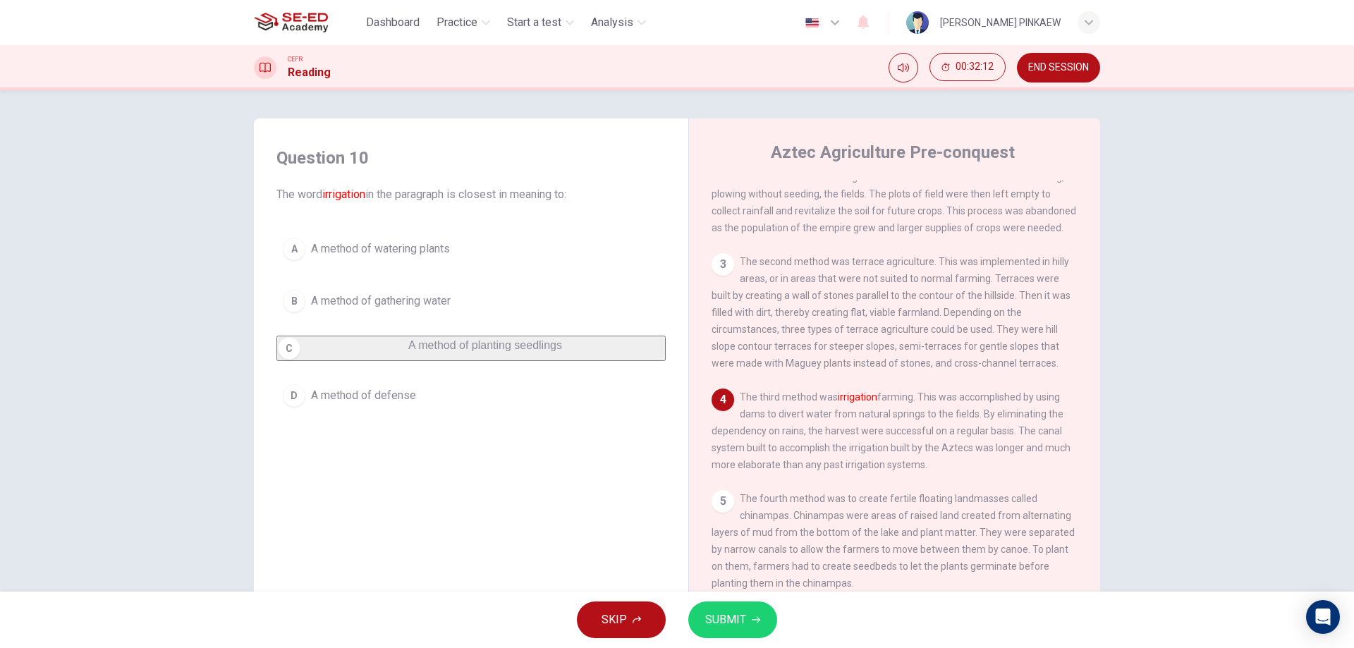
click at [744, 625] on span "SUBMIT" at bounding box center [725, 620] width 41 height 20
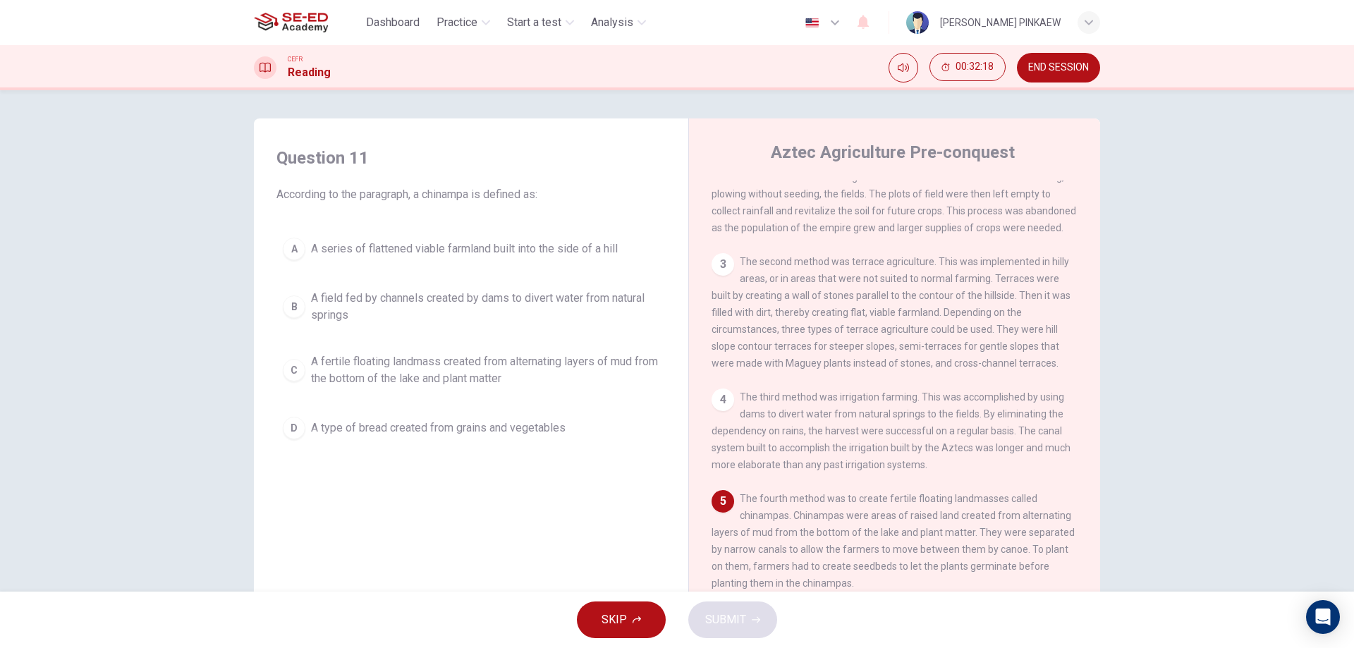
drag, startPoint x: 396, startPoint y: 347, endPoint x: 400, endPoint y: 355, distance: 8.5
click at [396, 348] on button "C A fertile floating landmass created from alternating layers of mud from the b…" at bounding box center [470, 370] width 389 height 47
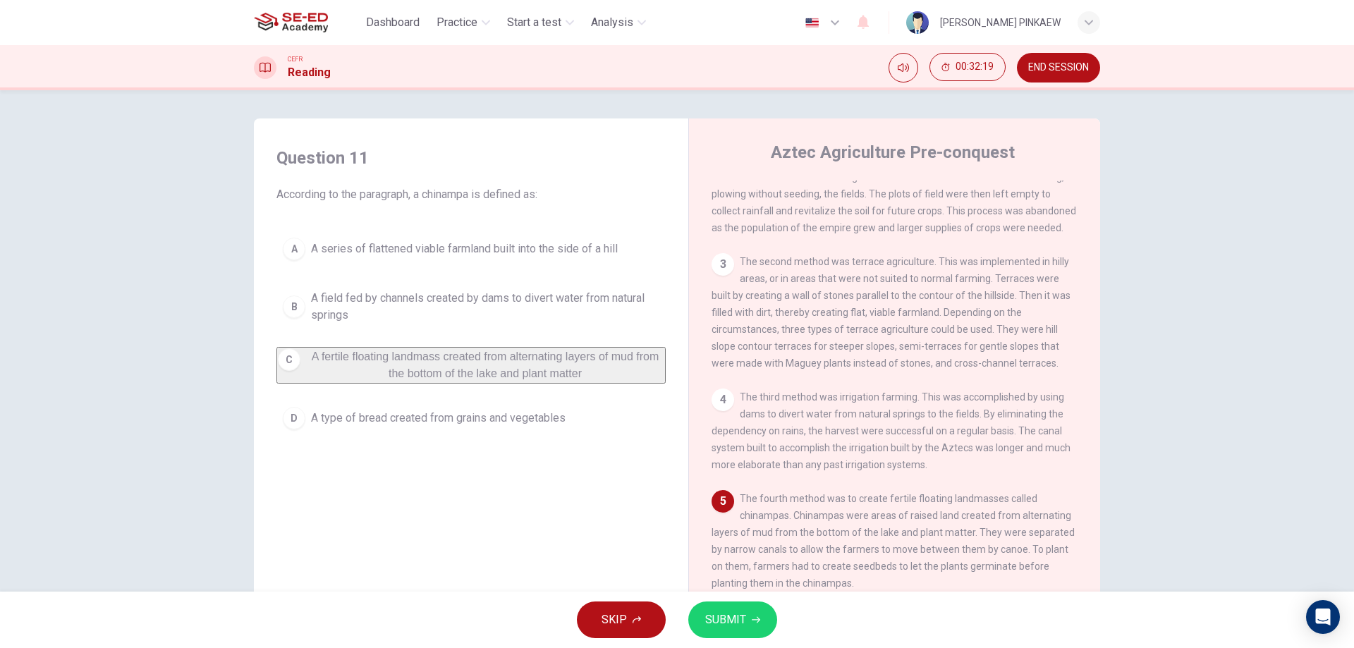
click at [752, 612] on button "SUBMIT" at bounding box center [732, 619] width 89 height 37
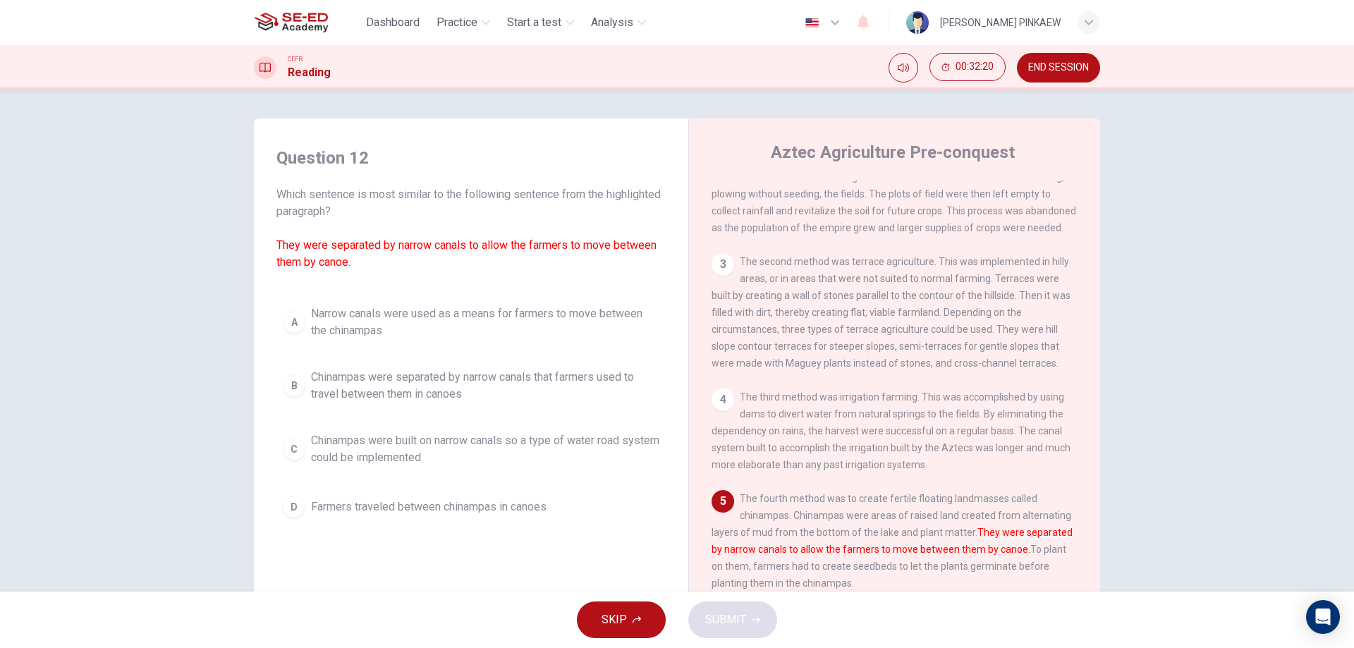
drag, startPoint x: 381, startPoint y: 437, endPoint x: 398, endPoint y: 434, distance: 16.6
click at [383, 437] on span "Chinampas were built on narrow canals so a type of water road system could be i…" at bounding box center [485, 449] width 348 height 34
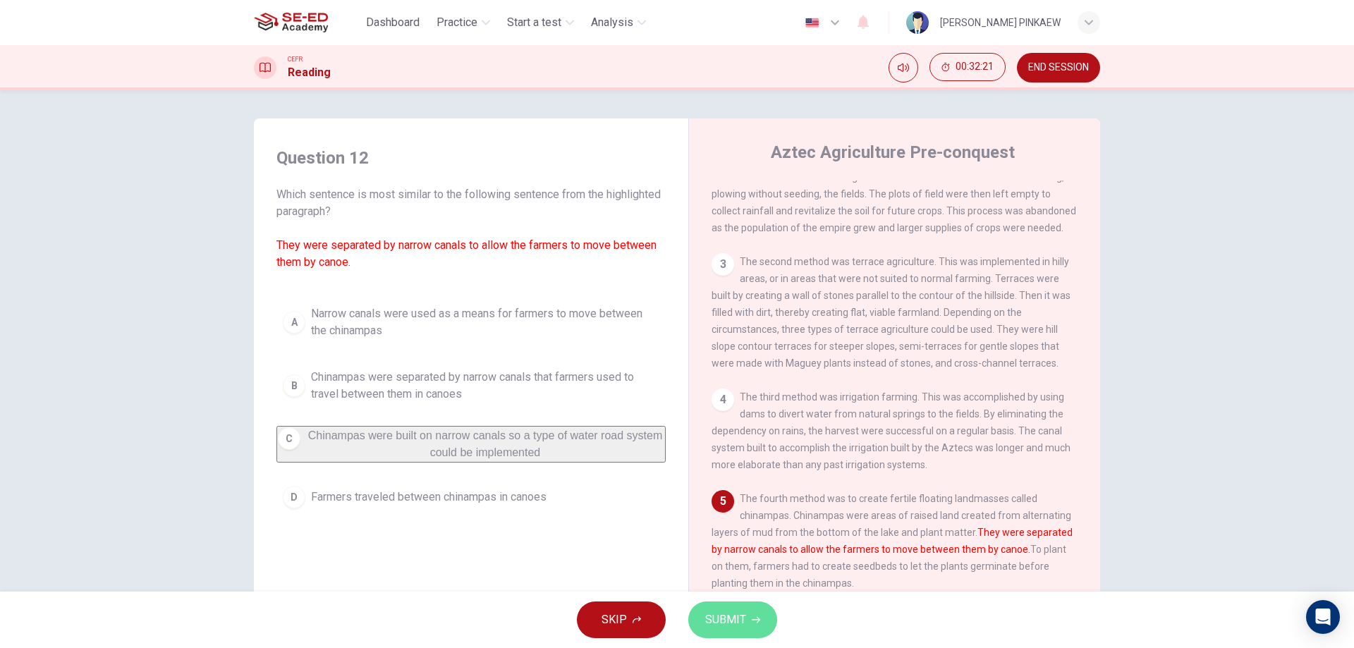
click at [737, 613] on span "SUBMIT" at bounding box center [725, 620] width 41 height 20
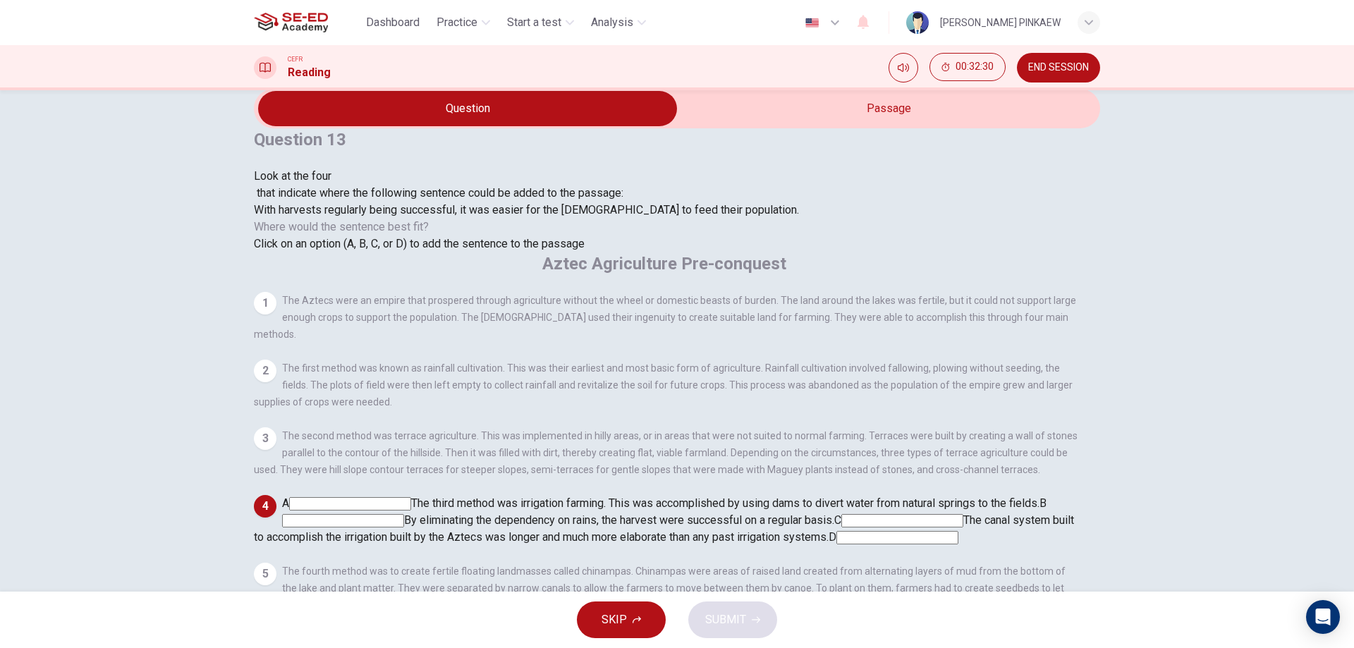
scroll to position [45, 0]
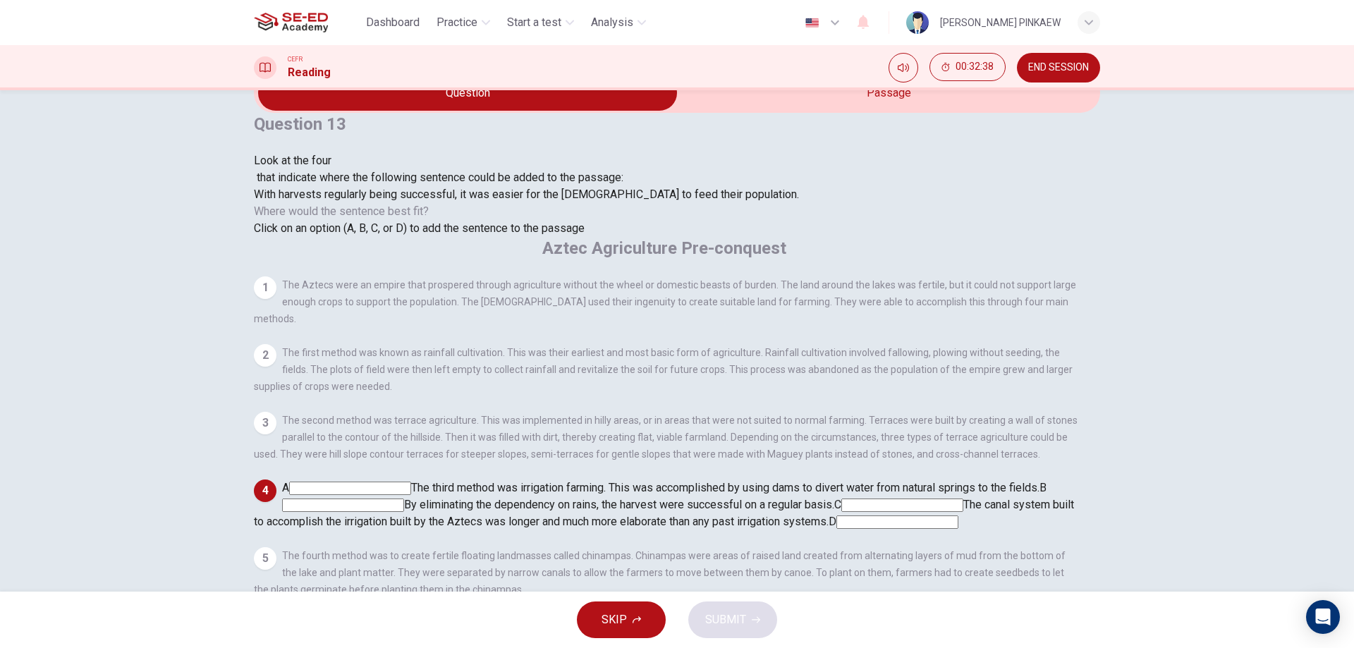
click at [963, 498] on input at bounding box center [902, 504] width 122 height 13
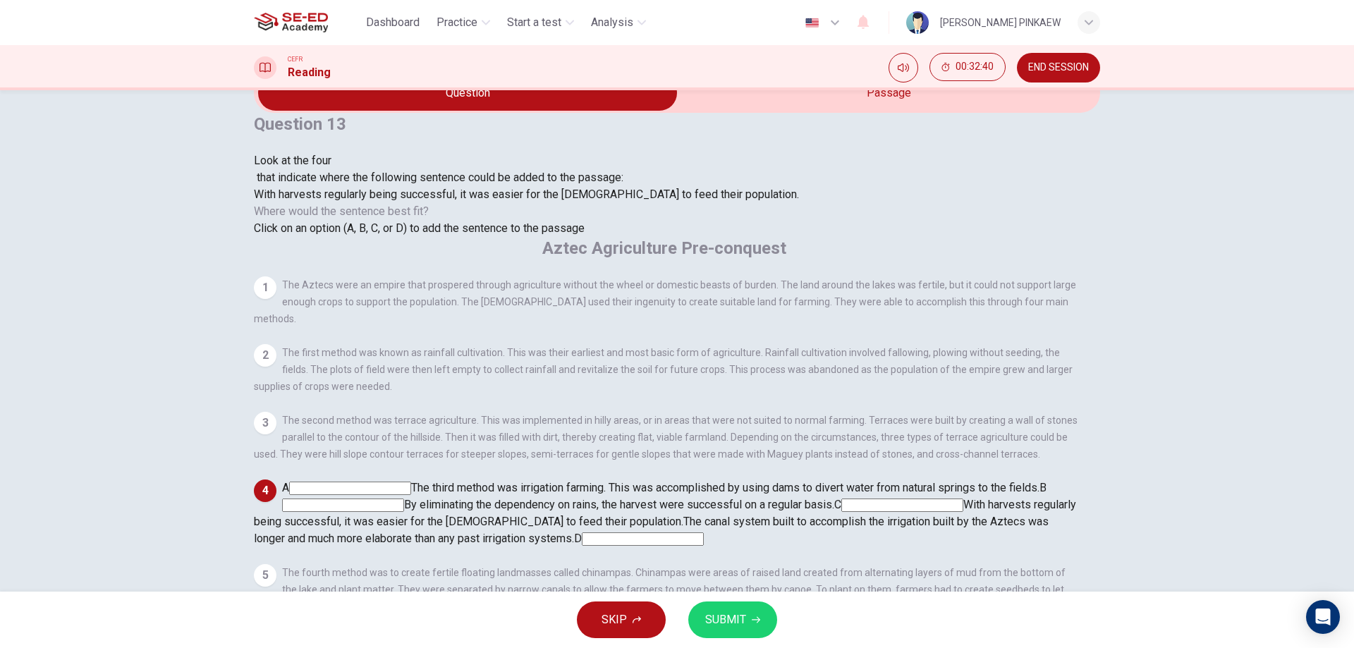
click at [704, 533] on input at bounding box center [643, 538] width 122 height 13
click at [963, 498] on input at bounding box center [902, 504] width 122 height 13
click at [404, 498] on input at bounding box center [343, 504] width 122 height 13
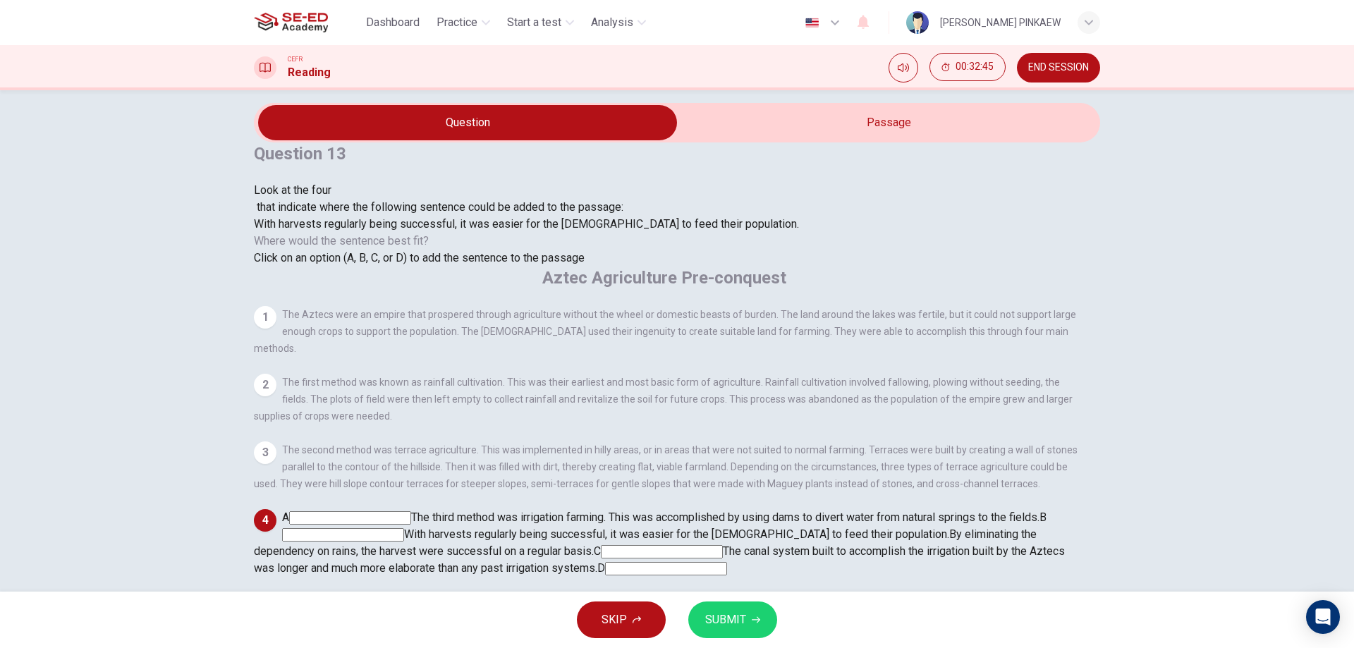
scroll to position [0, 0]
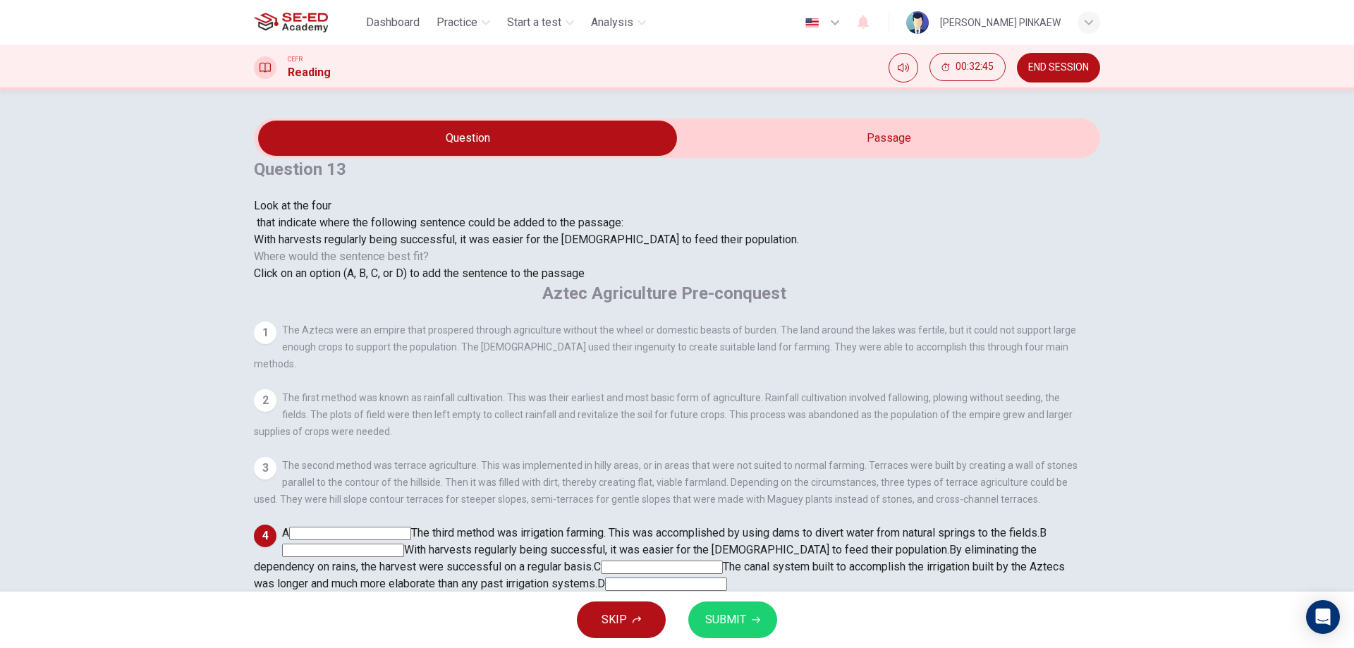
click at [276, 321] on div "1" at bounding box center [265, 332] width 23 height 23
click at [411, 527] on input at bounding box center [350, 533] width 122 height 13
click at [723, 560] on input at bounding box center [662, 566] width 122 height 13
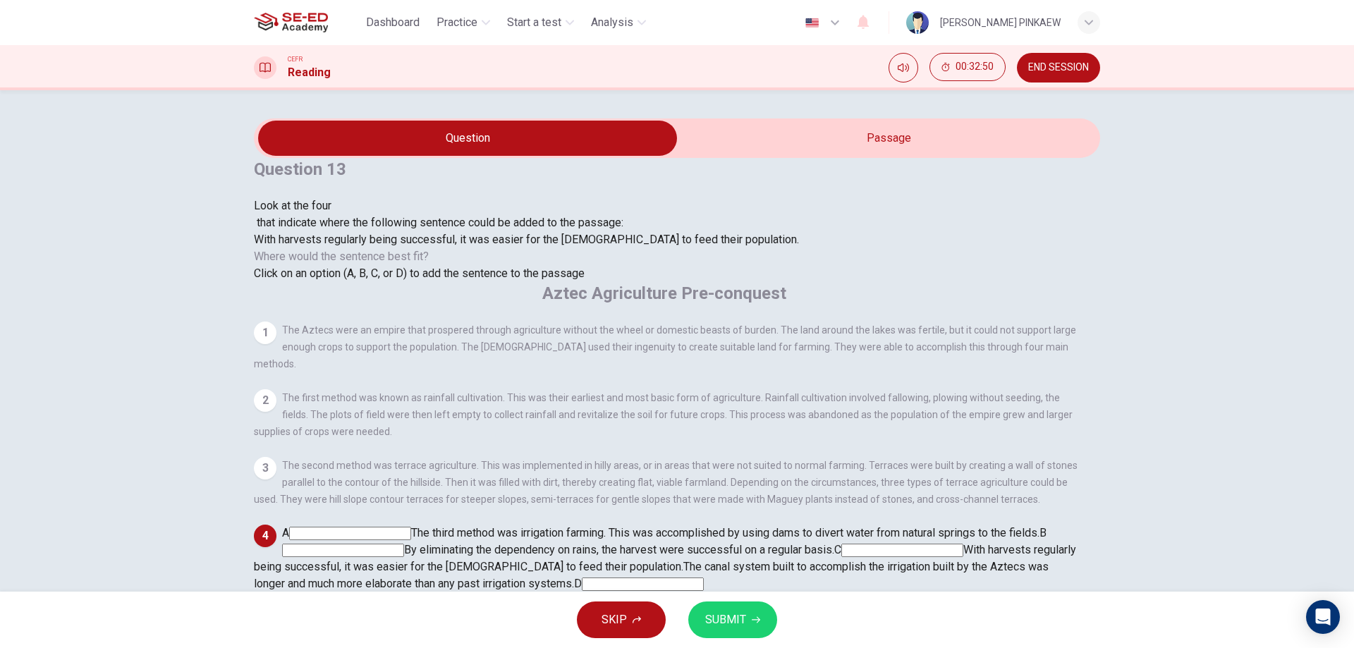
click at [730, 626] on span "SUBMIT" at bounding box center [725, 620] width 41 height 20
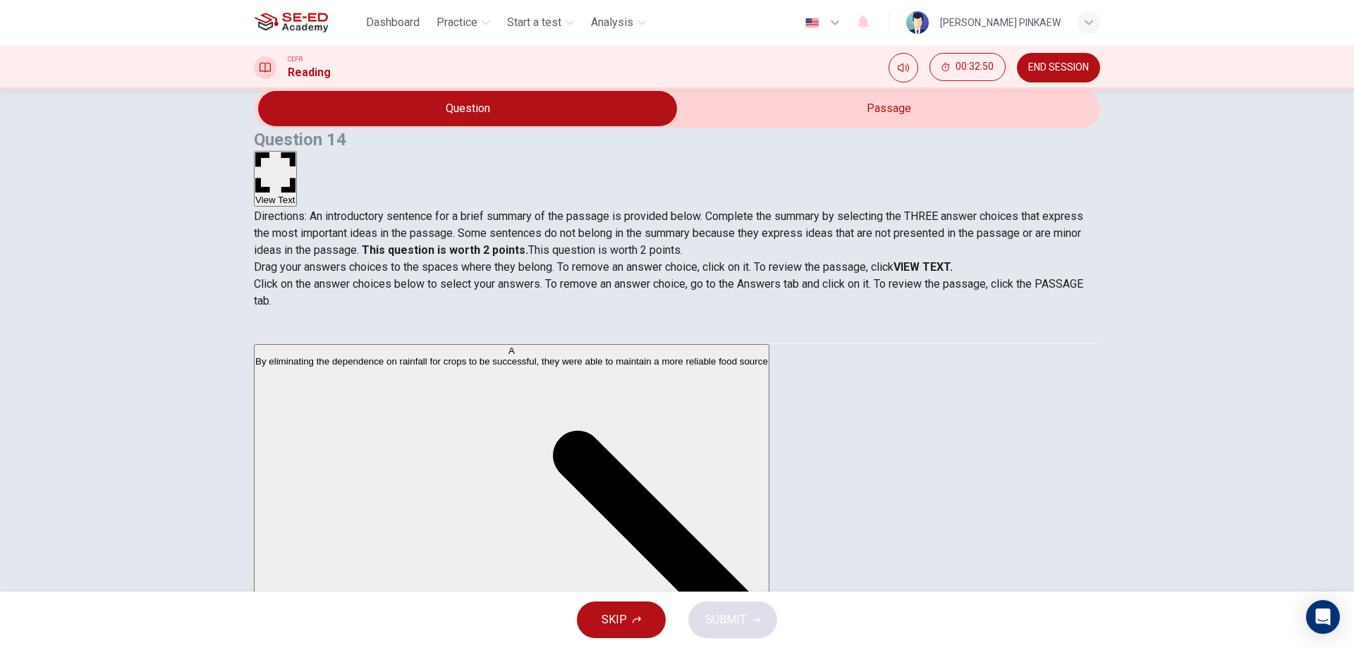
scroll to position [45, 0]
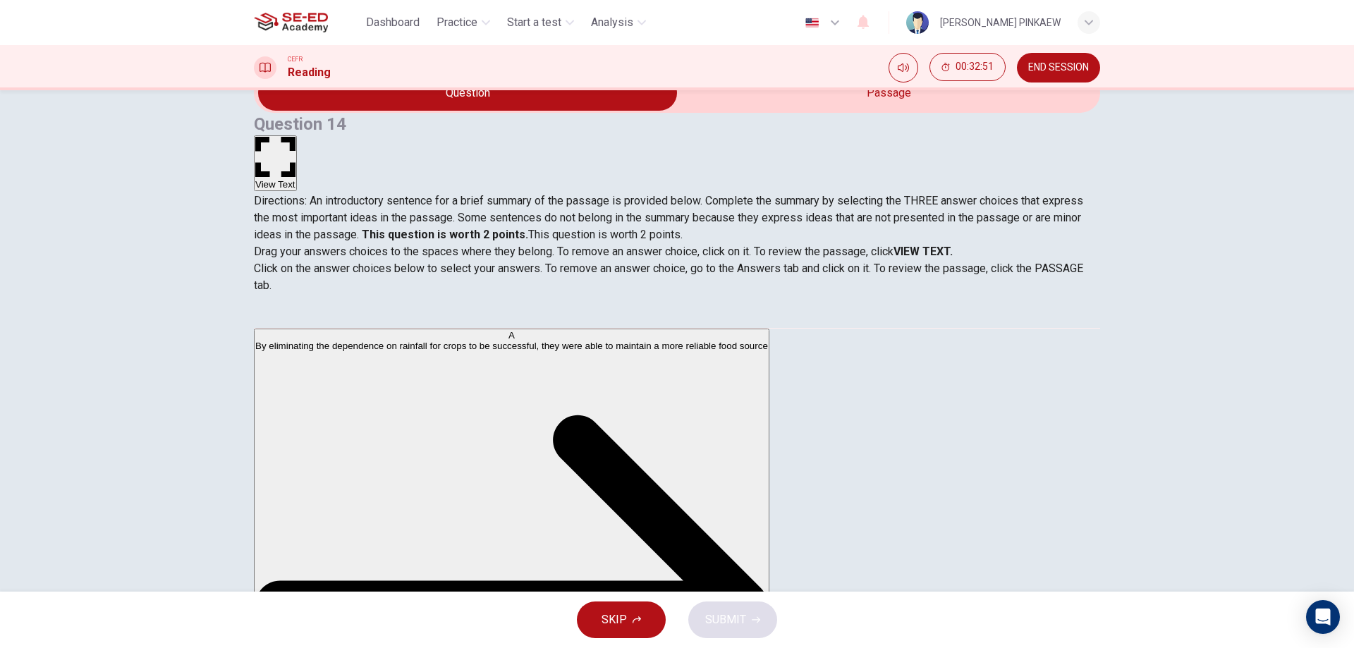
click at [617, 611] on span "SKIP" at bounding box center [613, 620] width 25 height 20
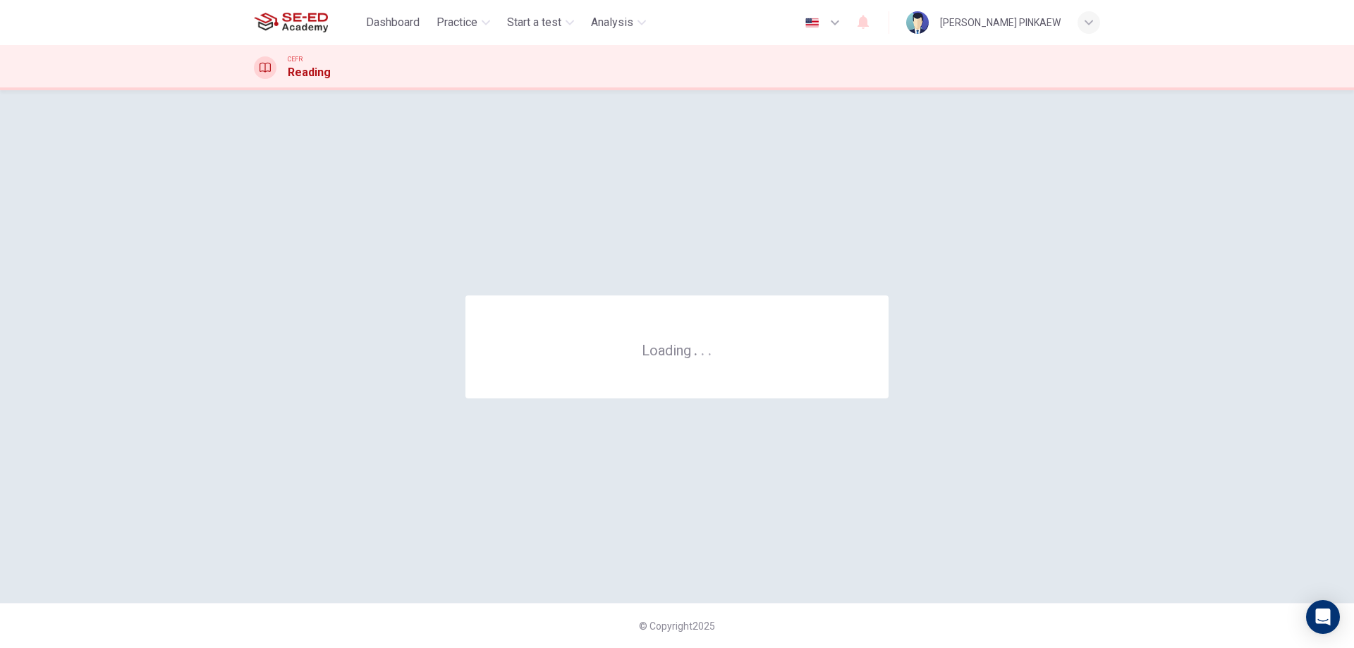
scroll to position [0, 0]
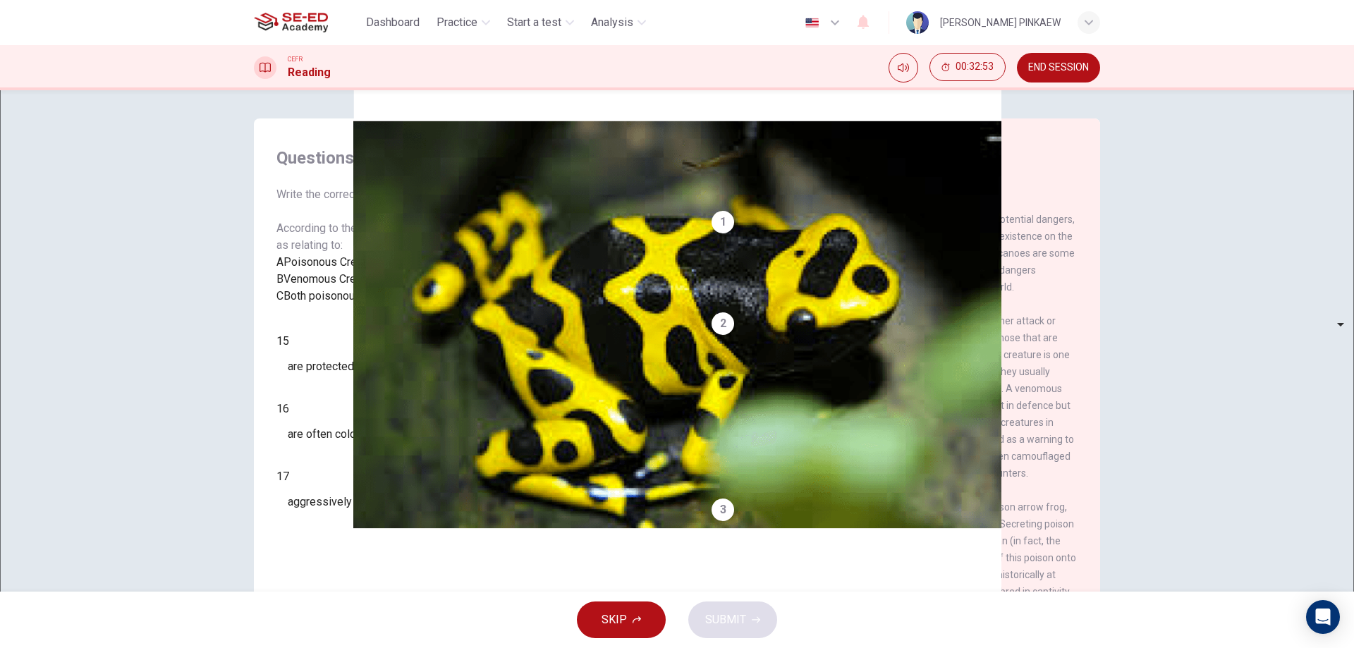
click at [364, 424] on body "This site uses cookies, as explained in our Privacy Policy . If you agree to th…" at bounding box center [677, 324] width 1354 height 648
click at [356, 647] on li "A" at bounding box center [677, 656] width 1354 height 17
type input "A"
click at [356, 462] on body "This site uses cookies, as explained in our Privacy Policy . If you agree to th…" at bounding box center [677, 324] width 1354 height 648
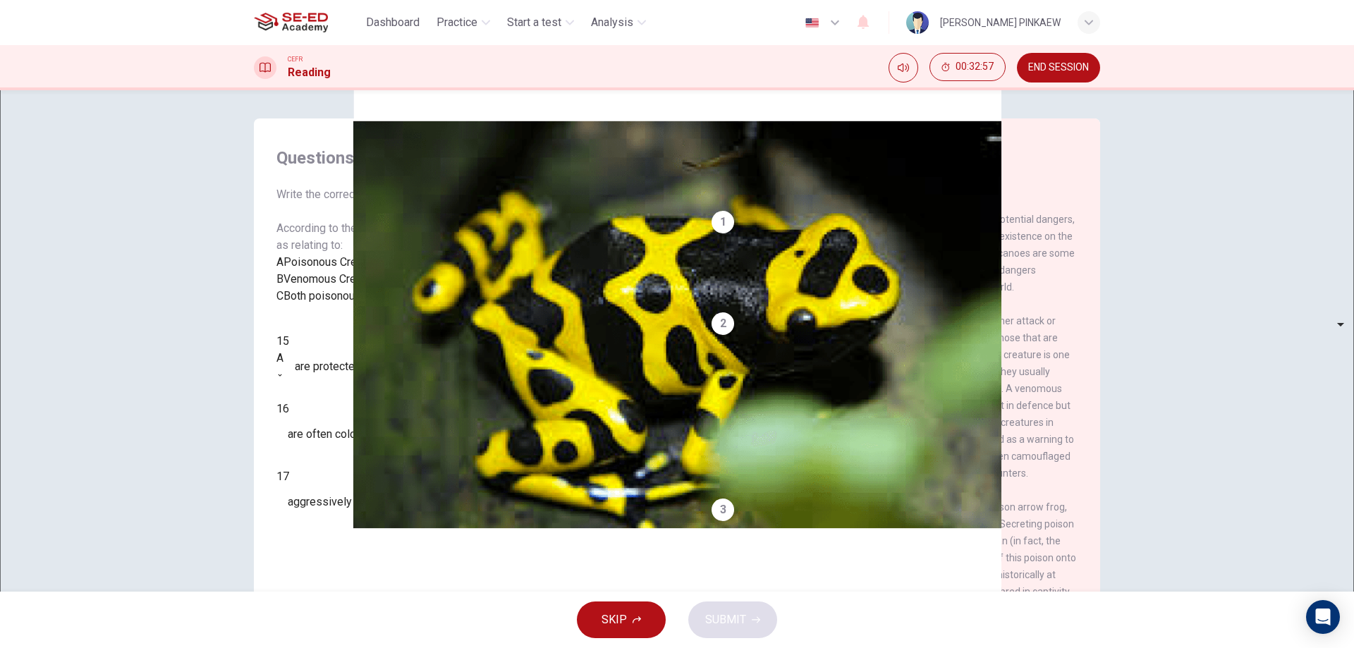
type input "B"
click at [361, 513] on body "This site uses cookies, as explained in our Privacy Policy . If you agree to th…" at bounding box center [677, 324] width 1354 height 648
type input "C"
click at [722, 631] on button "SUBMIT" at bounding box center [732, 619] width 89 height 37
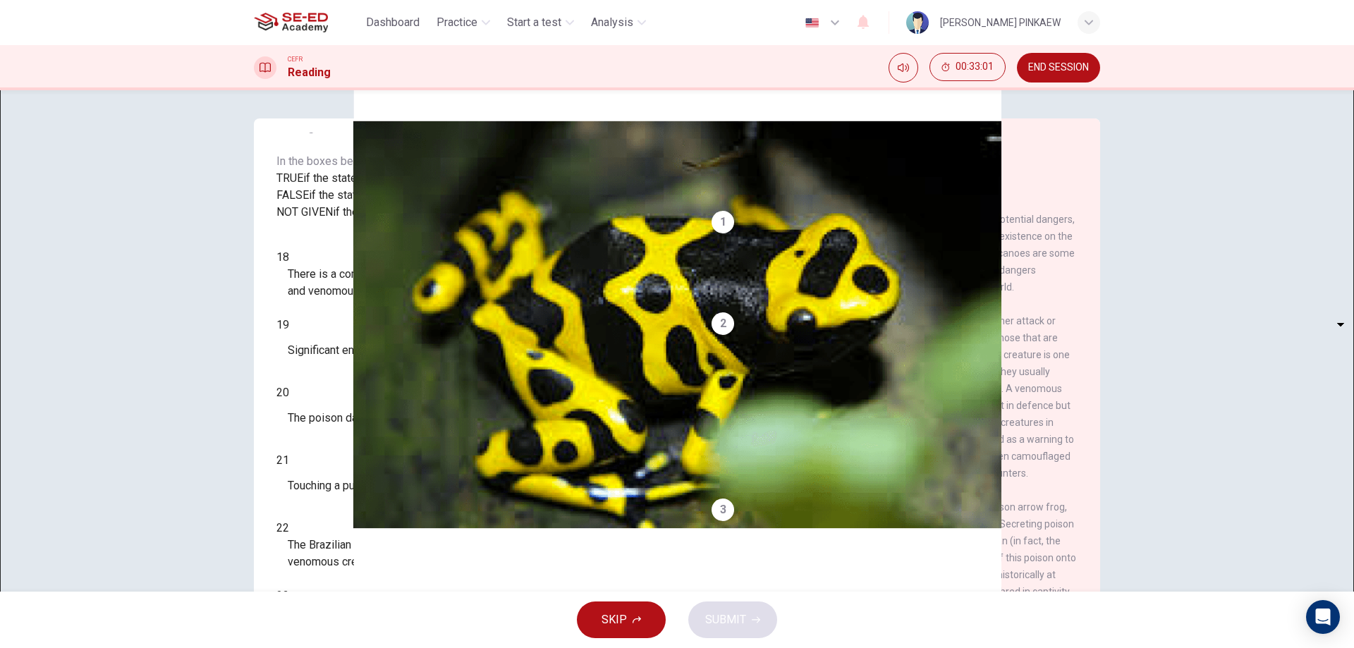
scroll to position [97, 0]
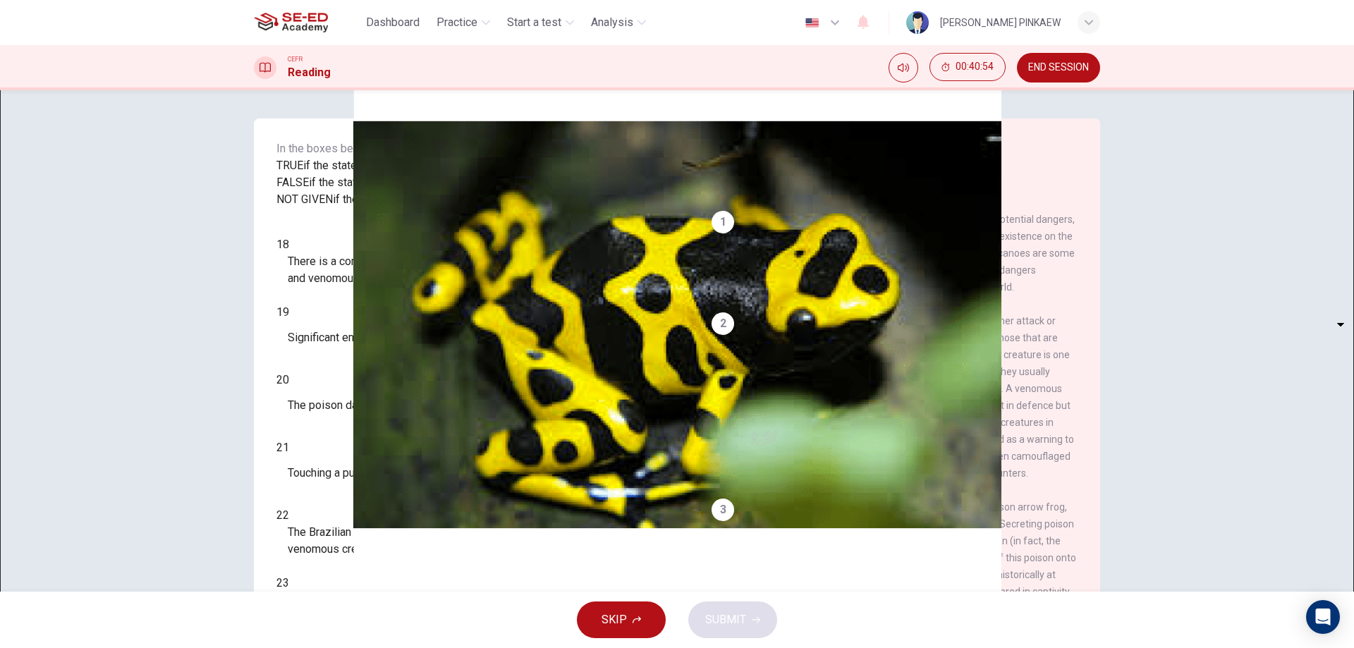
click at [351, 343] on body "This site uses cookies, as explained in our Privacy Policy . If you agree to th…" at bounding box center [677, 324] width 1354 height 648
click at [350, 647] on li "TRUE" at bounding box center [677, 656] width 1354 height 17
type input "TRUE"
click at [357, 362] on body "This site uses cookies, as explained in our Privacy Policy . If you agree to th…" at bounding box center [677, 324] width 1354 height 648
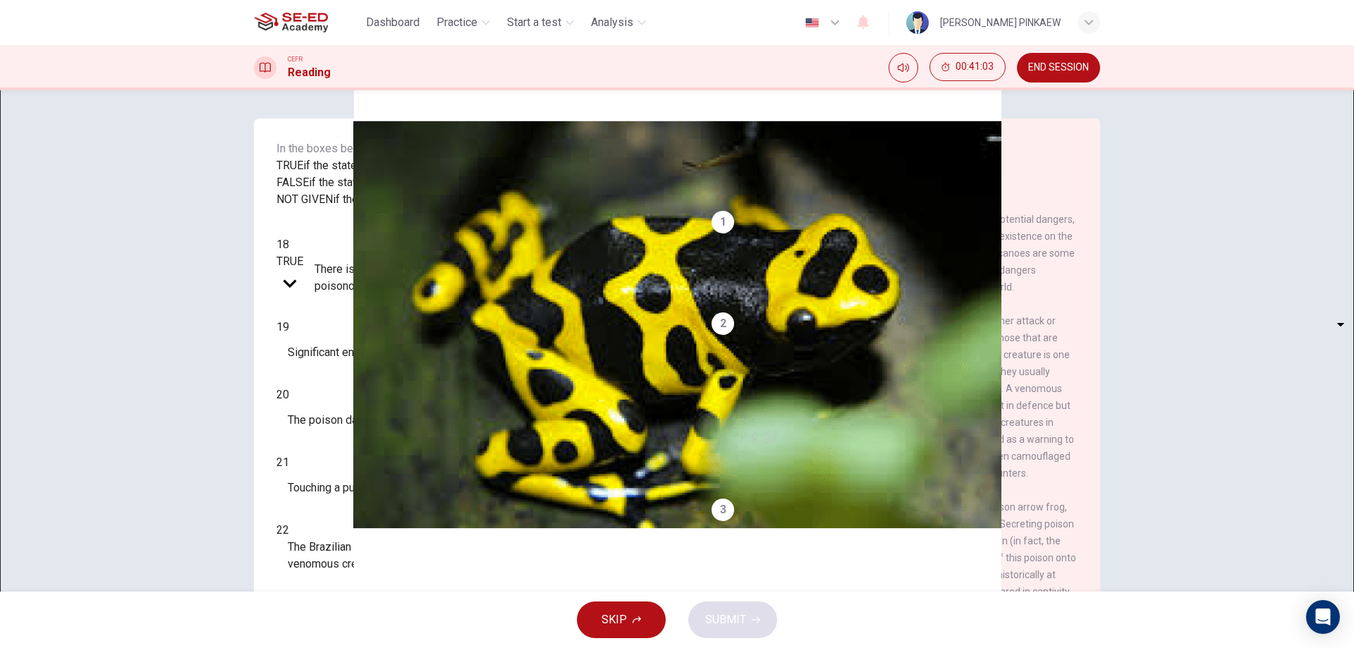
type input "FALSE"
click at [361, 403] on body "This site uses cookies, as explained in our Privacy Policy . If you agree to th…" at bounding box center [677, 324] width 1354 height 648
click at [359, 647] on li "TRUE" at bounding box center [677, 656] width 1354 height 17
type input "TRUE"
click at [360, 448] on body "This site uses cookies, as explained in our Privacy Policy . If you agree to th…" at bounding box center [677, 324] width 1354 height 648
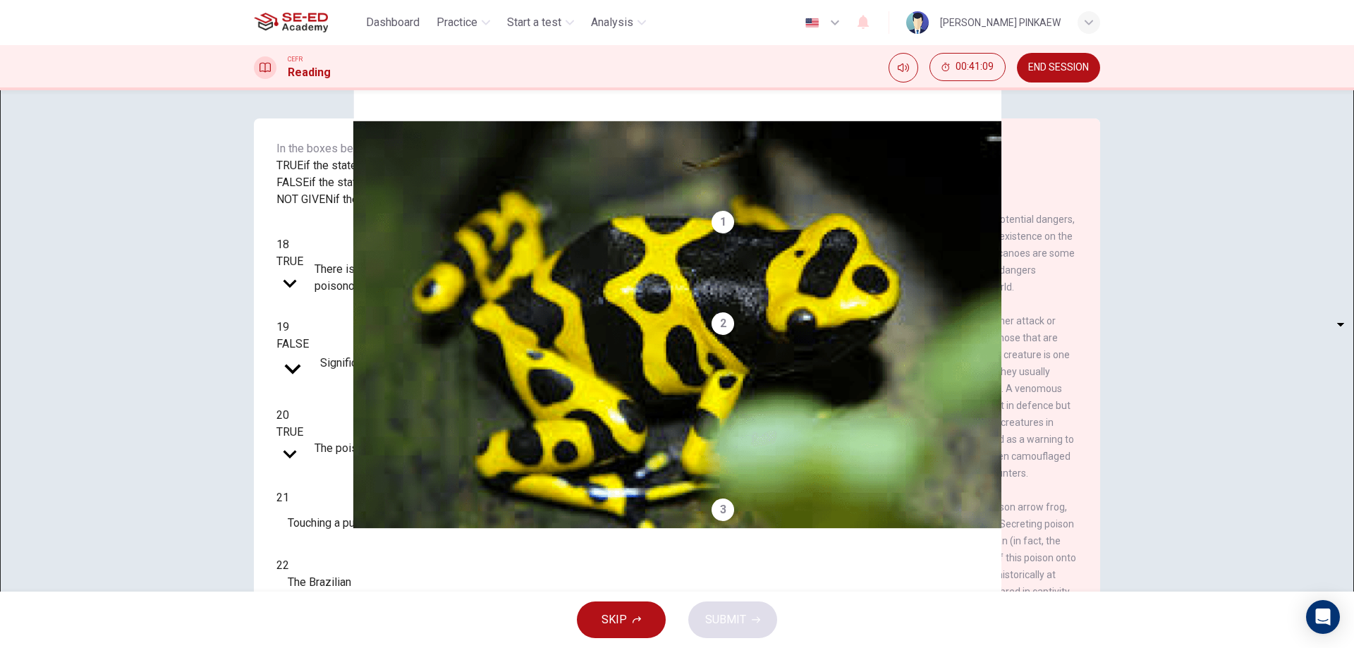
type input "FALSE"
click at [343, 499] on body "This site uses cookies, as explained in our Privacy Policy . If you agree to th…" at bounding box center [677, 324] width 1354 height 648
click at [367, 647] on li "TRUE" at bounding box center [677, 656] width 1354 height 17
type input "TRUE"
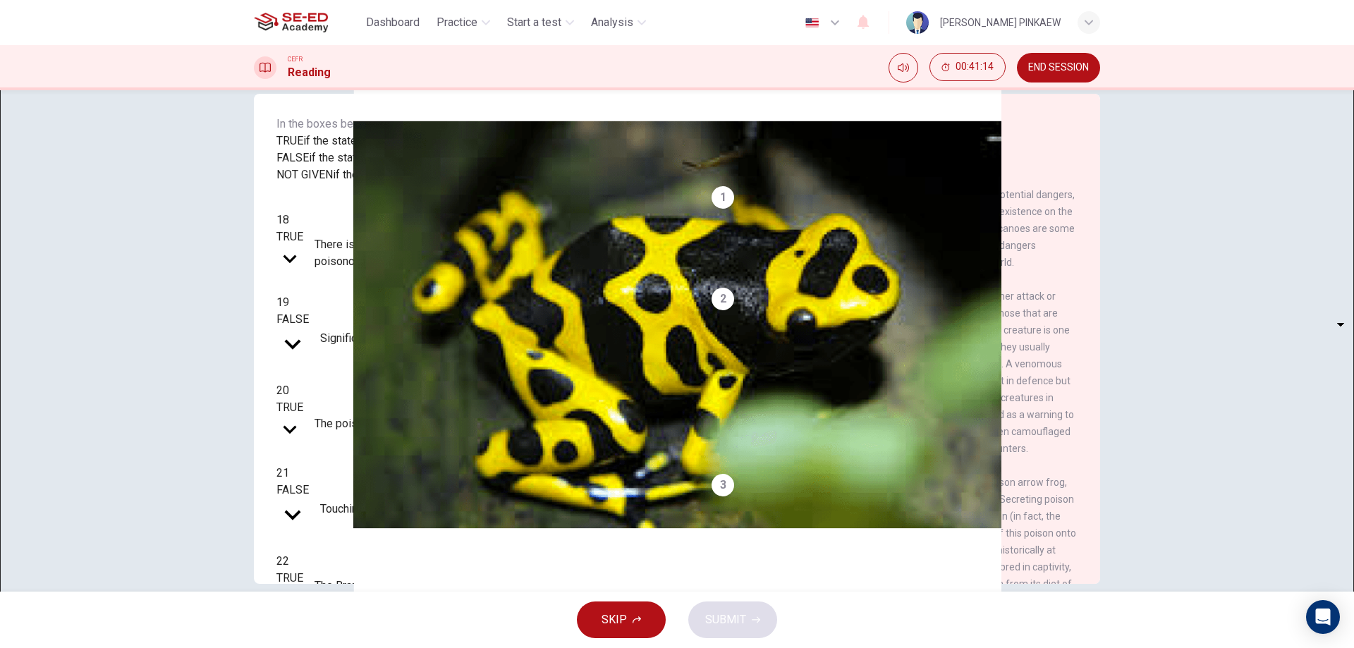
scroll to position [45, 0]
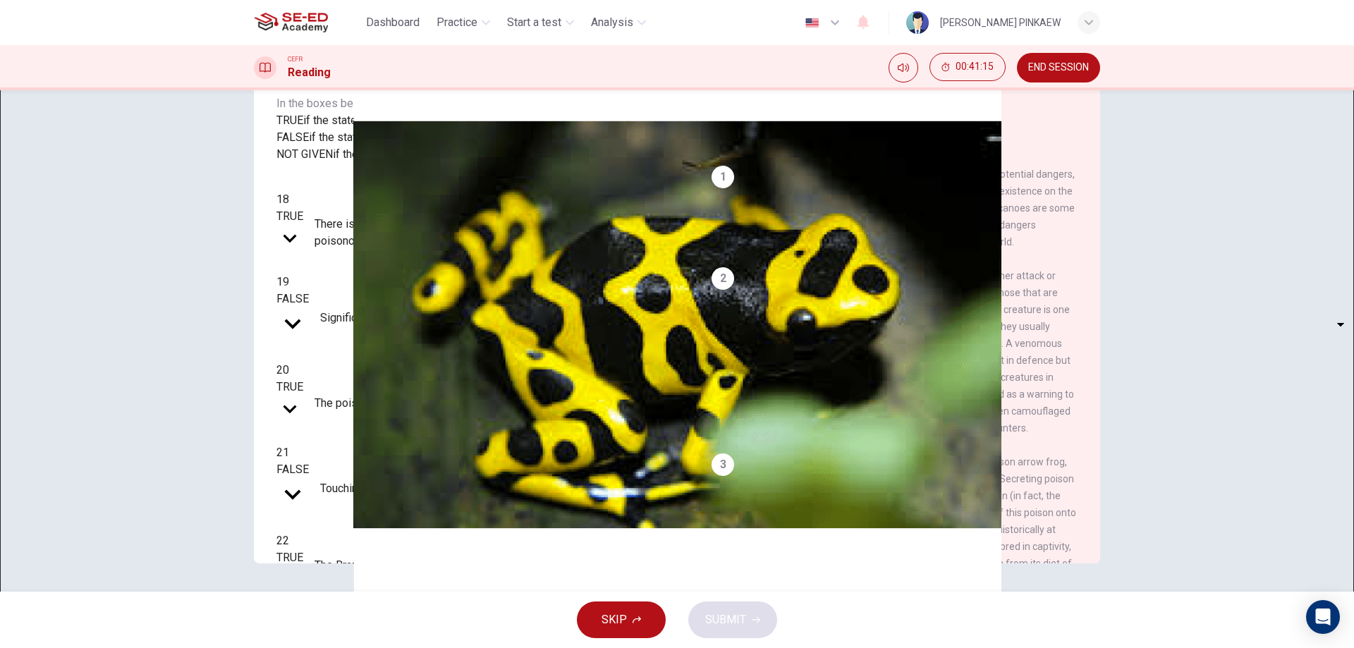
click at [347, 484] on body "This site uses cookies, as explained in our Privacy Policy . If you agree to th…" at bounding box center [677, 324] width 1354 height 648
type input "NOT GIVEN"
click at [369, 520] on body "This site uses cookies, as explained in our Privacy Policy . If you agree to th…" at bounding box center [677, 324] width 1354 height 648
click at [357, 647] on li "TRUE" at bounding box center [677, 656] width 1354 height 17
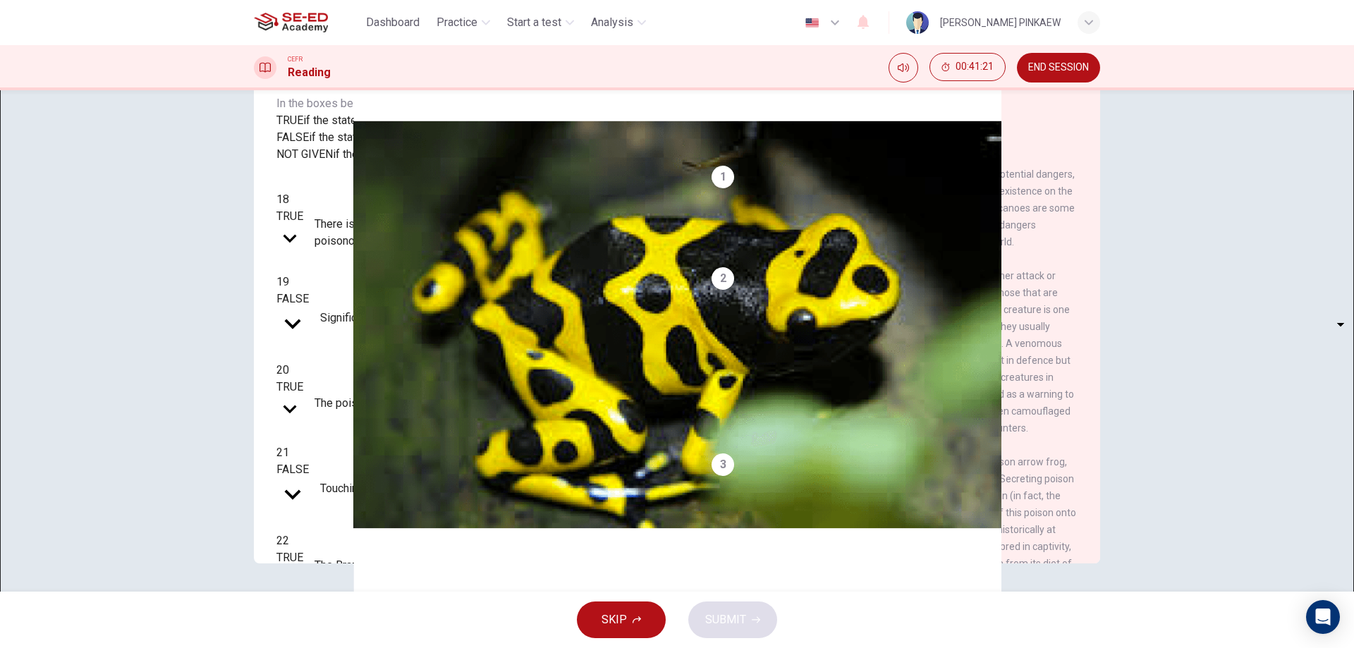
type input "TRUE"
click at [737, 635] on button "SUBMIT" at bounding box center [732, 619] width 89 height 37
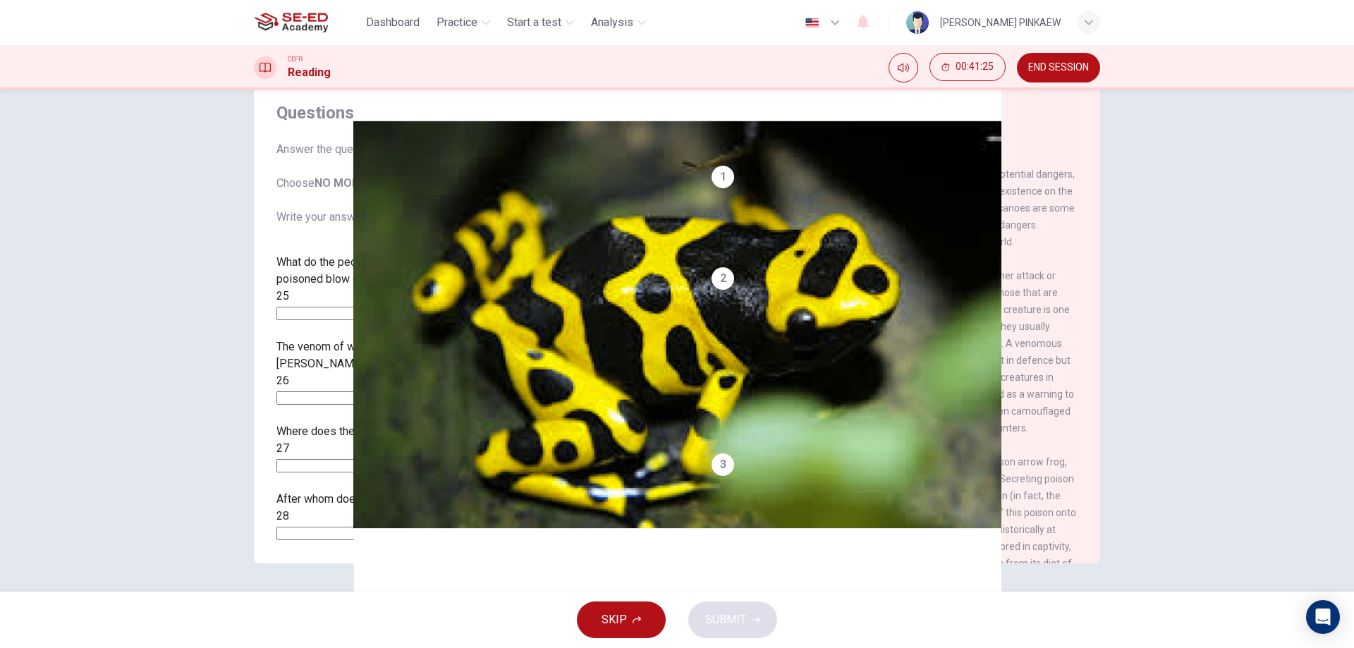
click at [369, 307] on input at bounding box center [337, 313] width 122 height 13
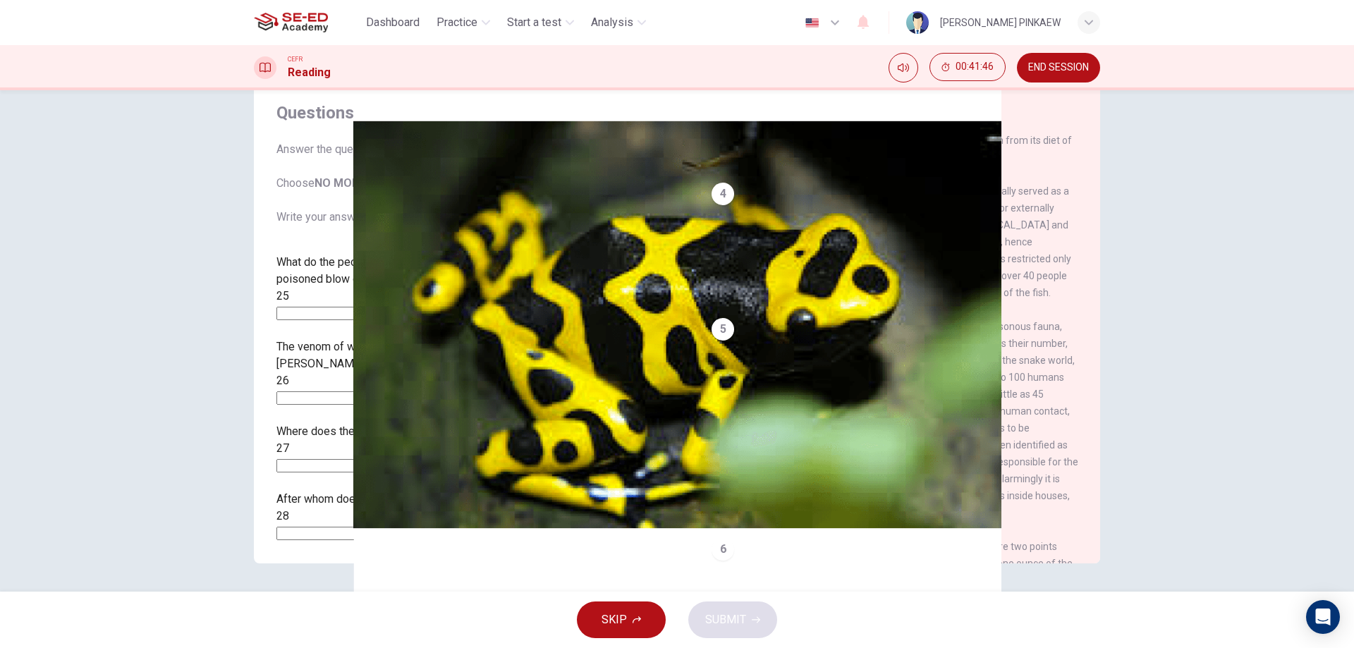
scroll to position [494, 0]
drag, startPoint x: 744, startPoint y: 245, endPoint x: 885, endPoint y: 251, distance: 141.8
click at [885, 92] on span "One of the most poisonous animals know to man is the poison arrow frog, native …" at bounding box center [893, 28] width 364 height 130
drag, startPoint x: 879, startPoint y: 254, endPoint x: 901, endPoint y: 269, distance: 26.8
click at [901, 95] on div "3 One of the most poisonous animals know to man is the poison arrow frog, nativ…" at bounding box center [894, 27] width 367 height 135
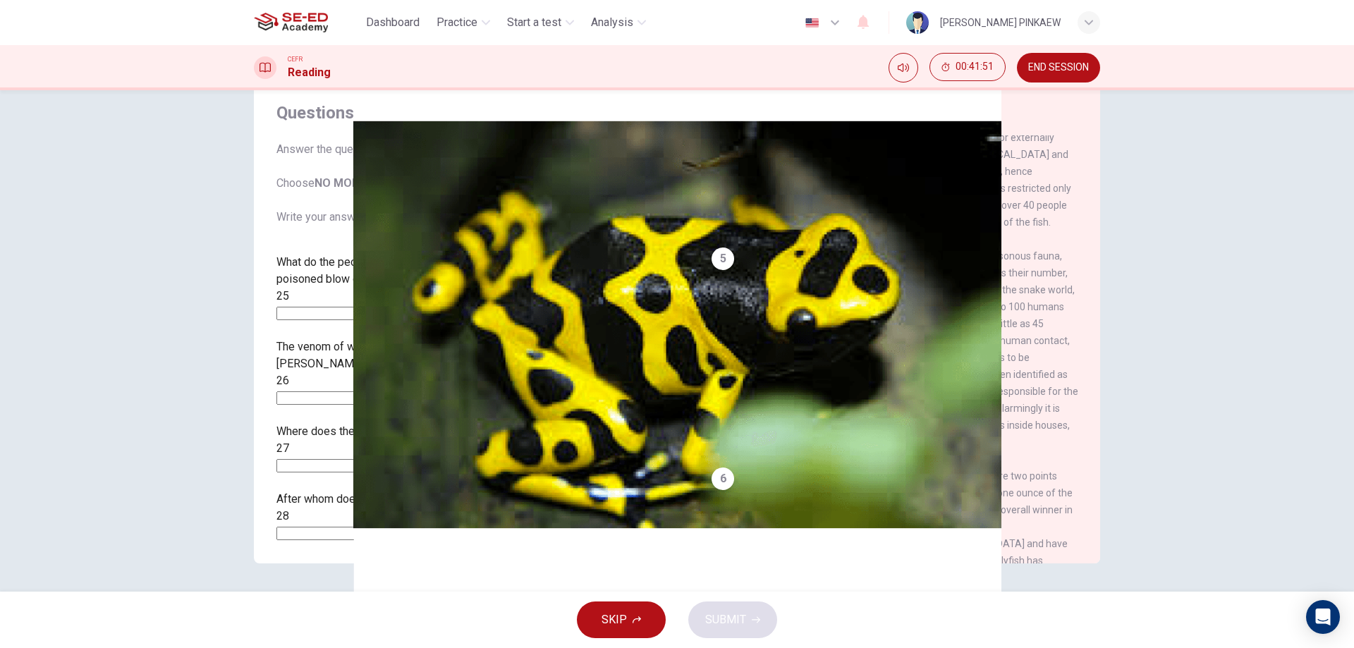
drag, startPoint x: 903, startPoint y: 266, endPoint x: 943, endPoint y: 267, distance: 40.2
click at [943, 92] on span "One of the most poisonous animals know to man is the poison arrow frog, native …" at bounding box center [893, 28] width 364 height 130
click at [398, 308] on input at bounding box center [337, 313] width 122 height 13
type input "[PERSON_NAME]"
click at [384, 391] on input at bounding box center [337, 397] width 122 height 13
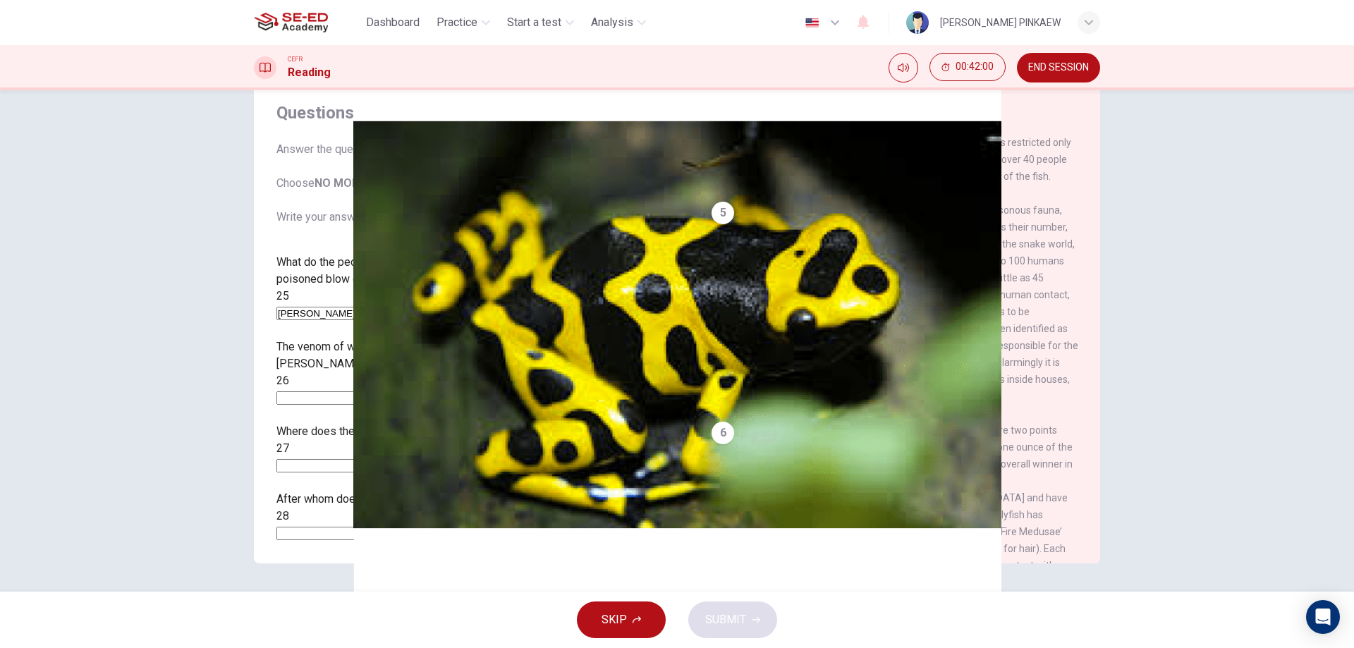
scroll to position [564, 0]
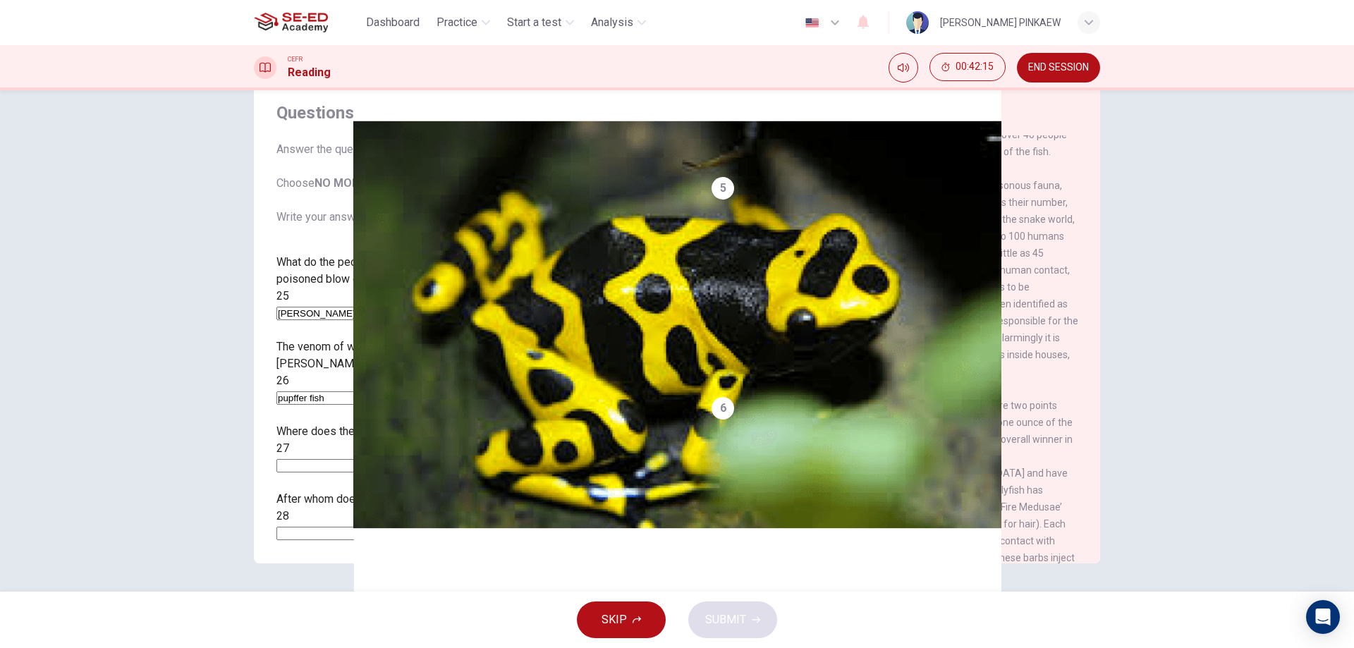
click at [339, 391] on input "pupffer fish" at bounding box center [337, 397] width 122 height 13
type input "puffer fish"
click at [372, 459] on input at bounding box center [337, 465] width 122 height 13
click at [398, 459] on input at bounding box center [337, 465] width 122 height 13
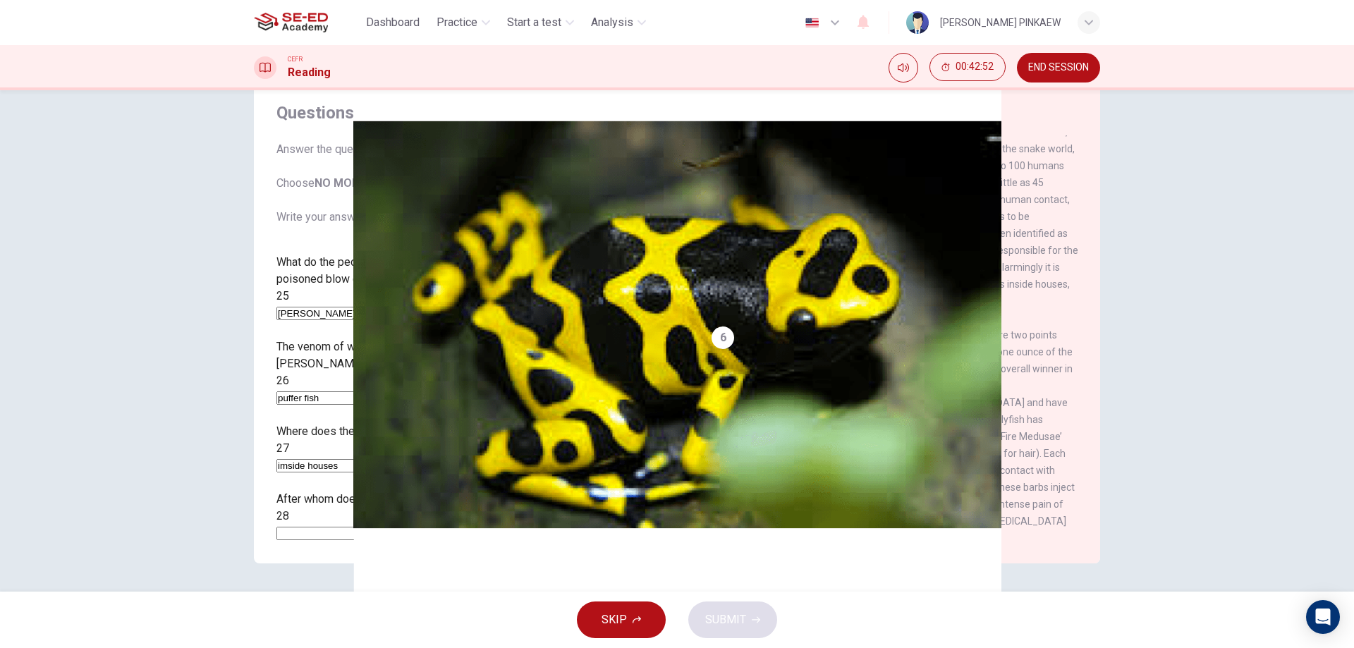
type input "imside houses"
click at [398, 527] on input at bounding box center [337, 533] width 122 height 13
type input "Fire Medusa"
drag, startPoint x: 823, startPoint y: 483, endPoint x: 884, endPoint y: 630, distance: 158.7
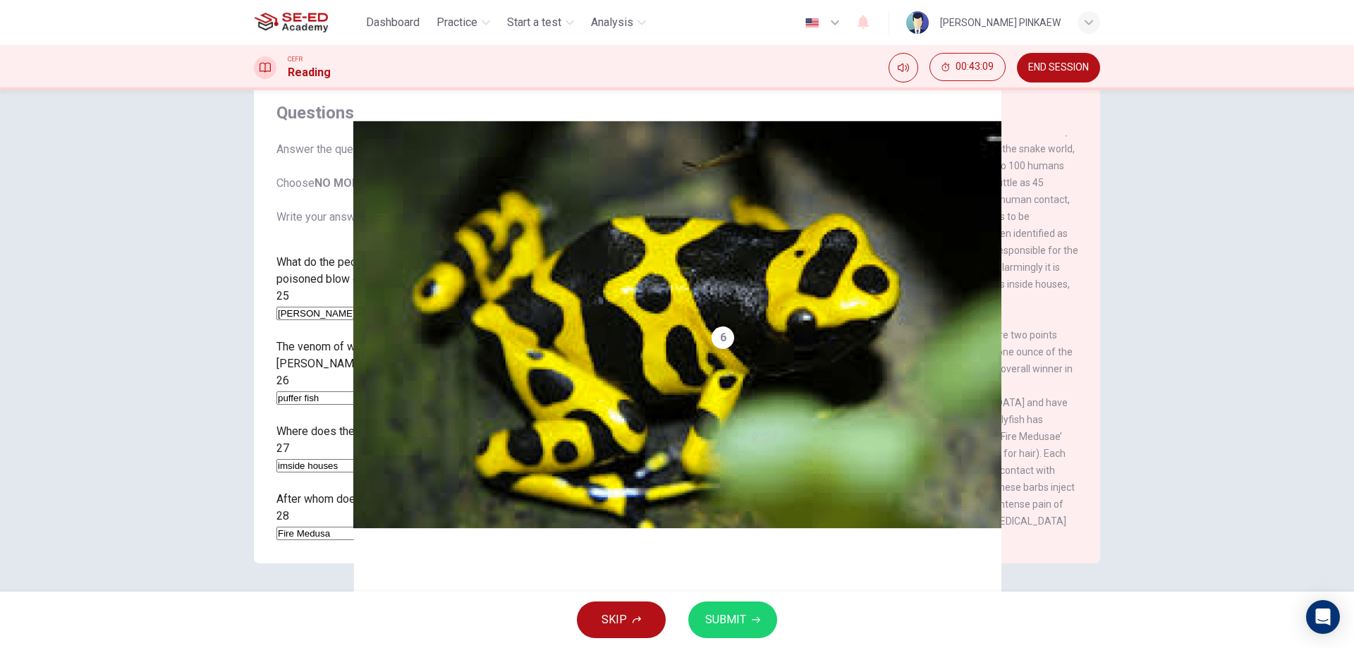
click at [826, 489] on span "When scientifically calculating the most venomous, there are two points which a…" at bounding box center [892, 436] width 363 height 214
click at [884, 630] on div "Dashboard Practice Start a test Analysis English en ​ [PERSON_NAME] PINKAEW CEF…" at bounding box center [677, 324] width 1354 height 648
click at [766, 606] on button "SUBMIT" at bounding box center [732, 619] width 89 height 37
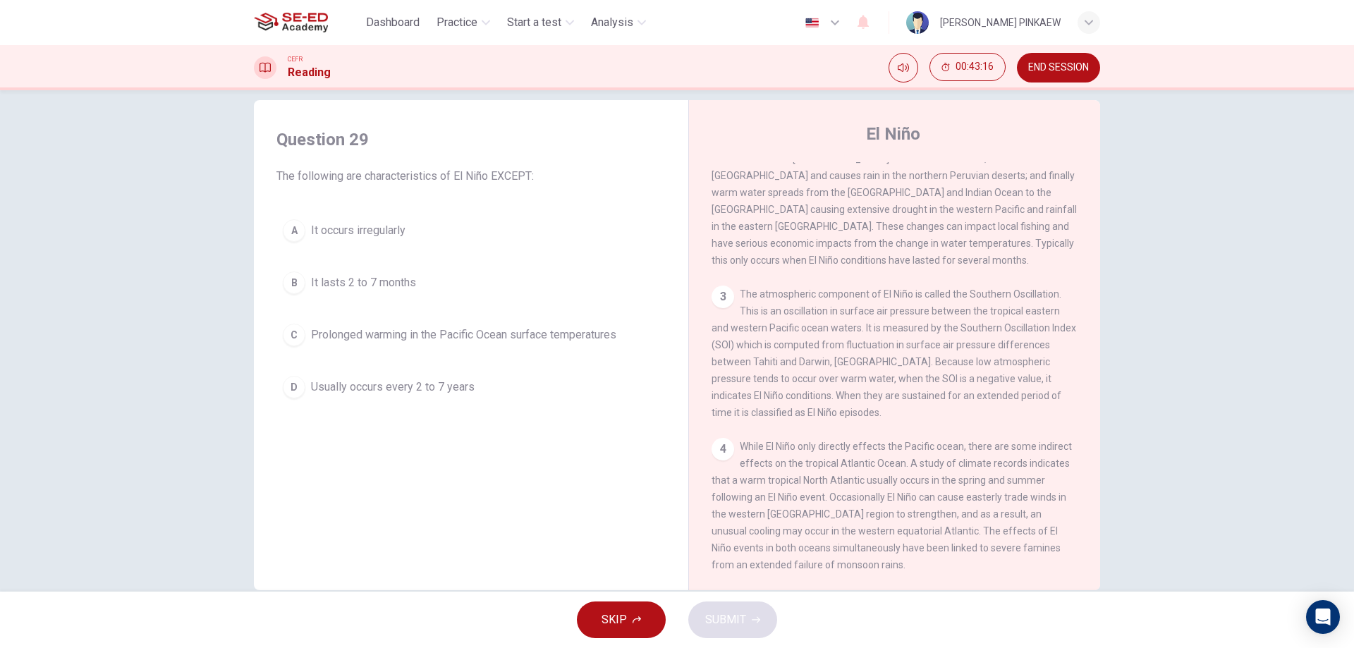
scroll to position [45, 0]
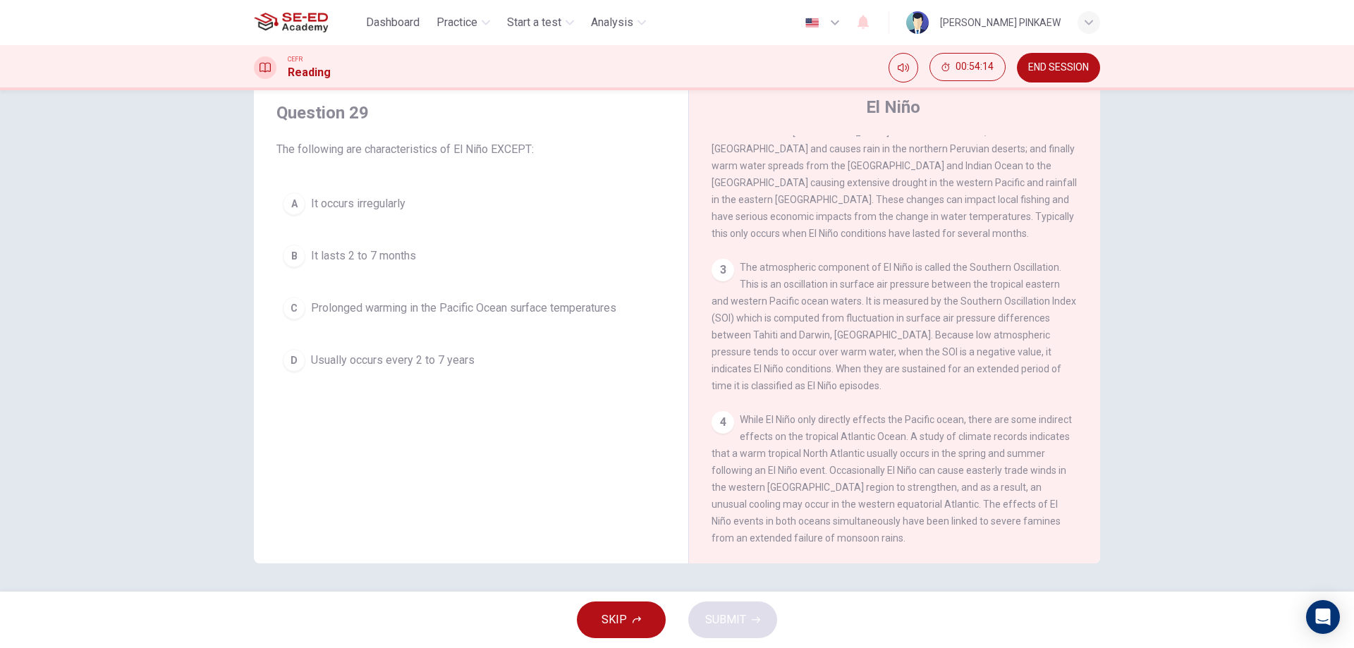
click at [294, 200] on div "A" at bounding box center [294, 203] width 23 height 23
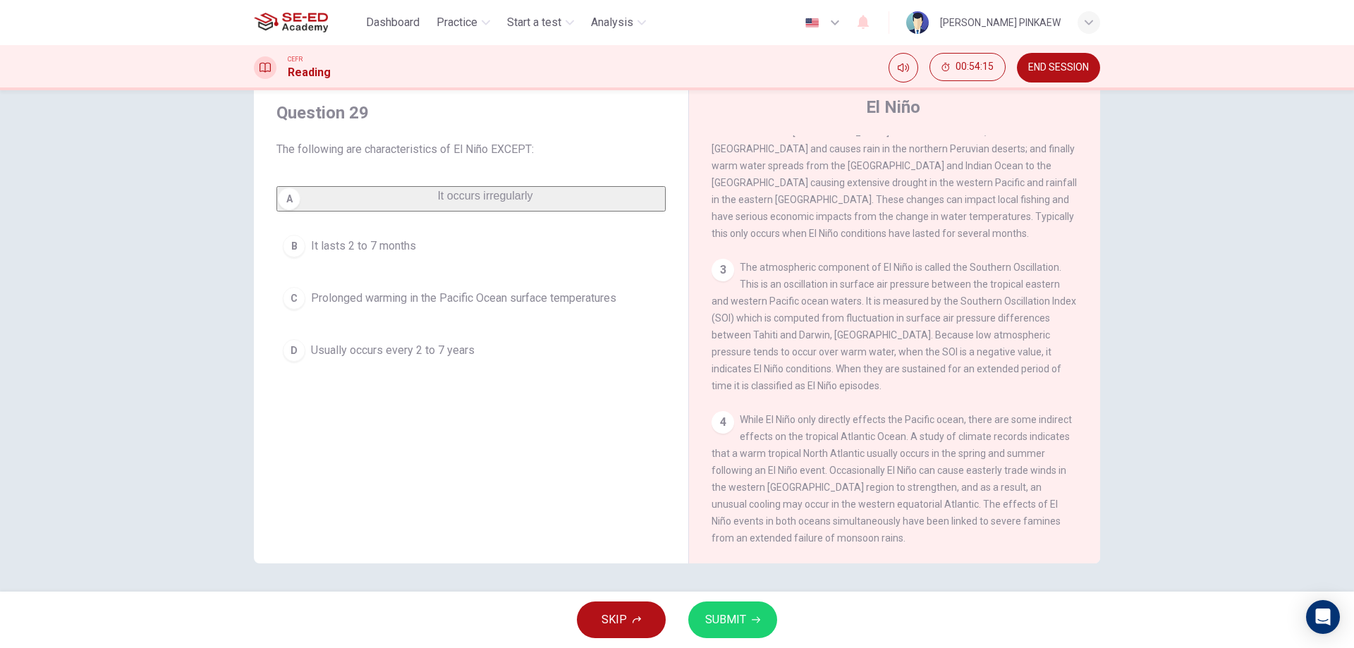
click at [713, 614] on span "SUBMIT" at bounding box center [725, 620] width 41 height 20
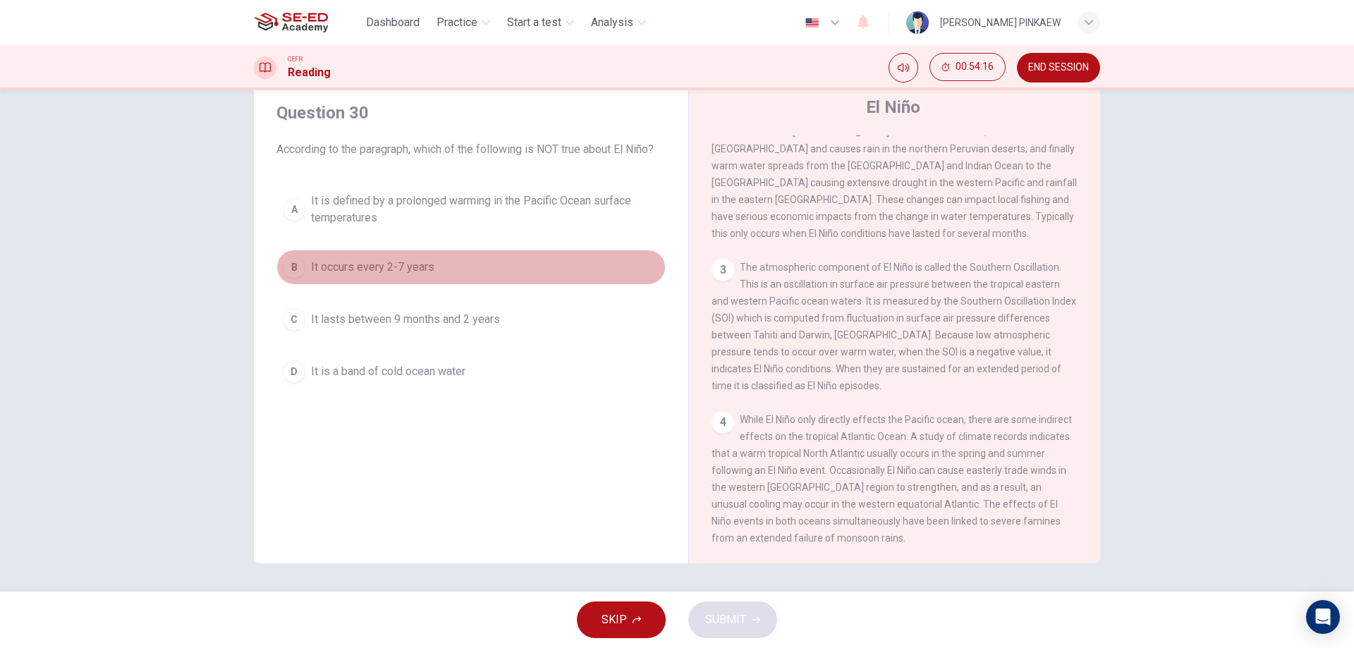
click at [288, 256] on div "B" at bounding box center [294, 267] width 23 height 23
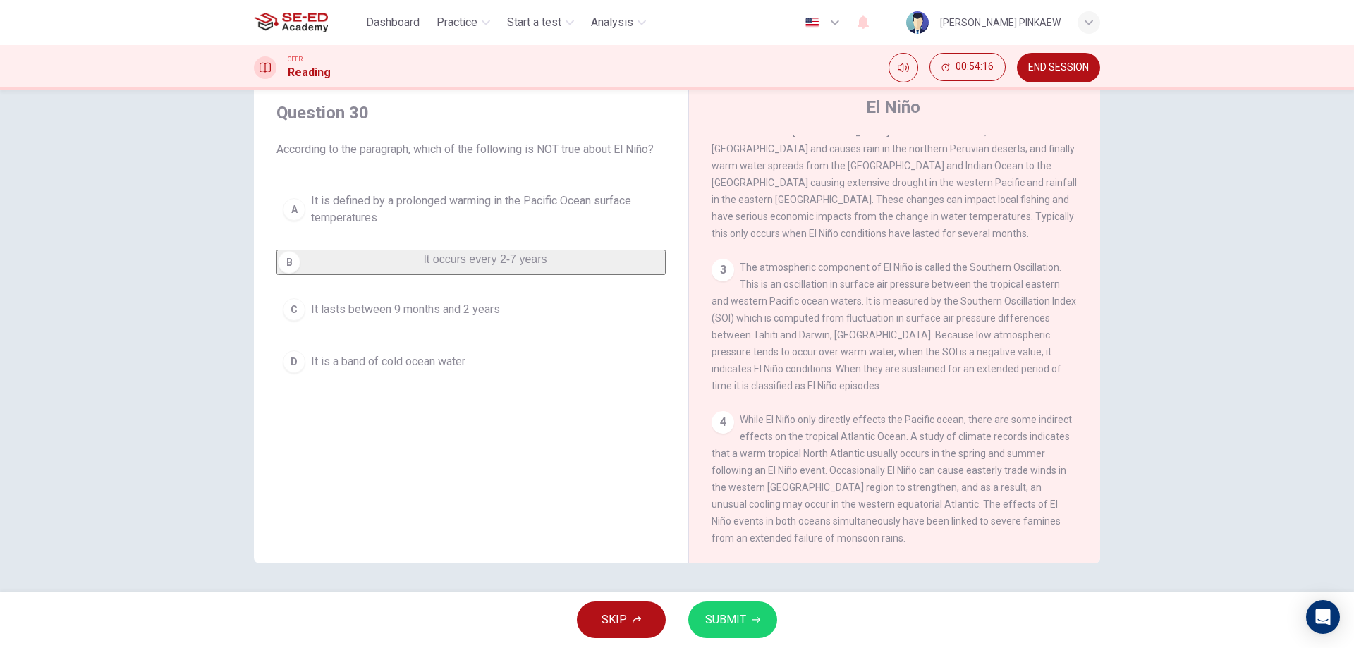
click at [720, 602] on button "SUBMIT" at bounding box center [732, 619] width 89 height 37
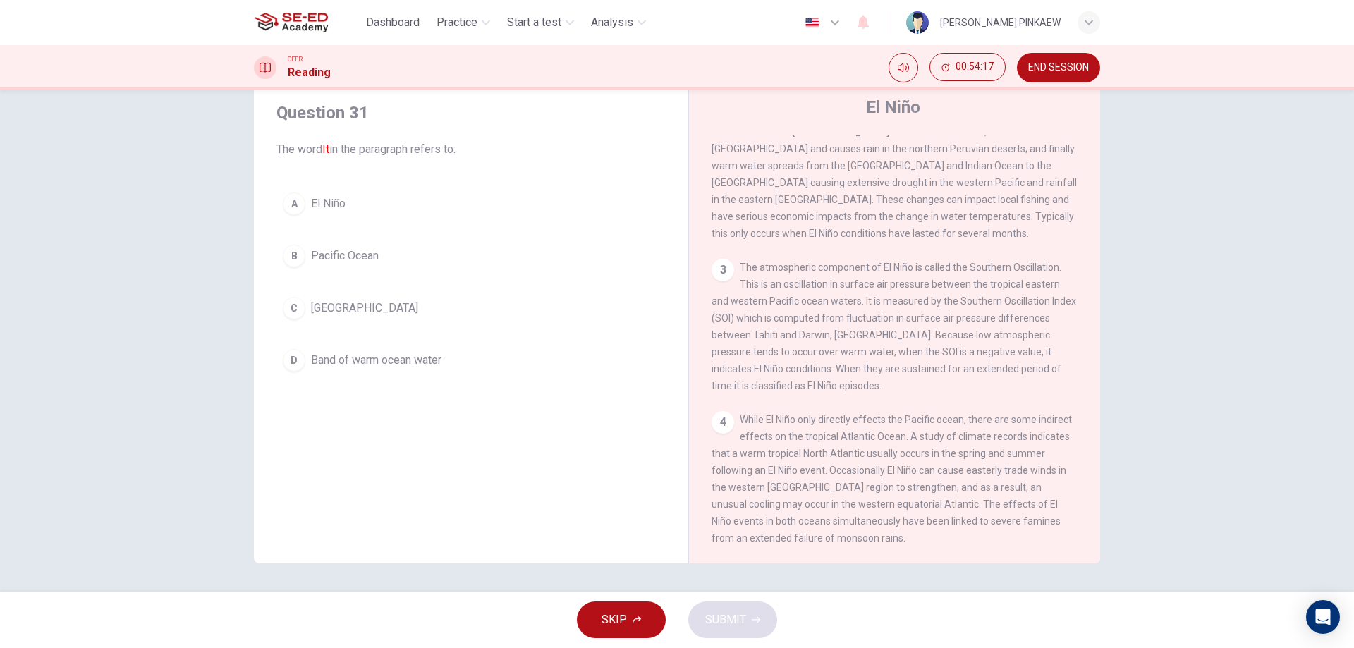
click at [304, 358] on button "D Band of warm ocean water" at bounding box center [470, 360] width 389 height 35
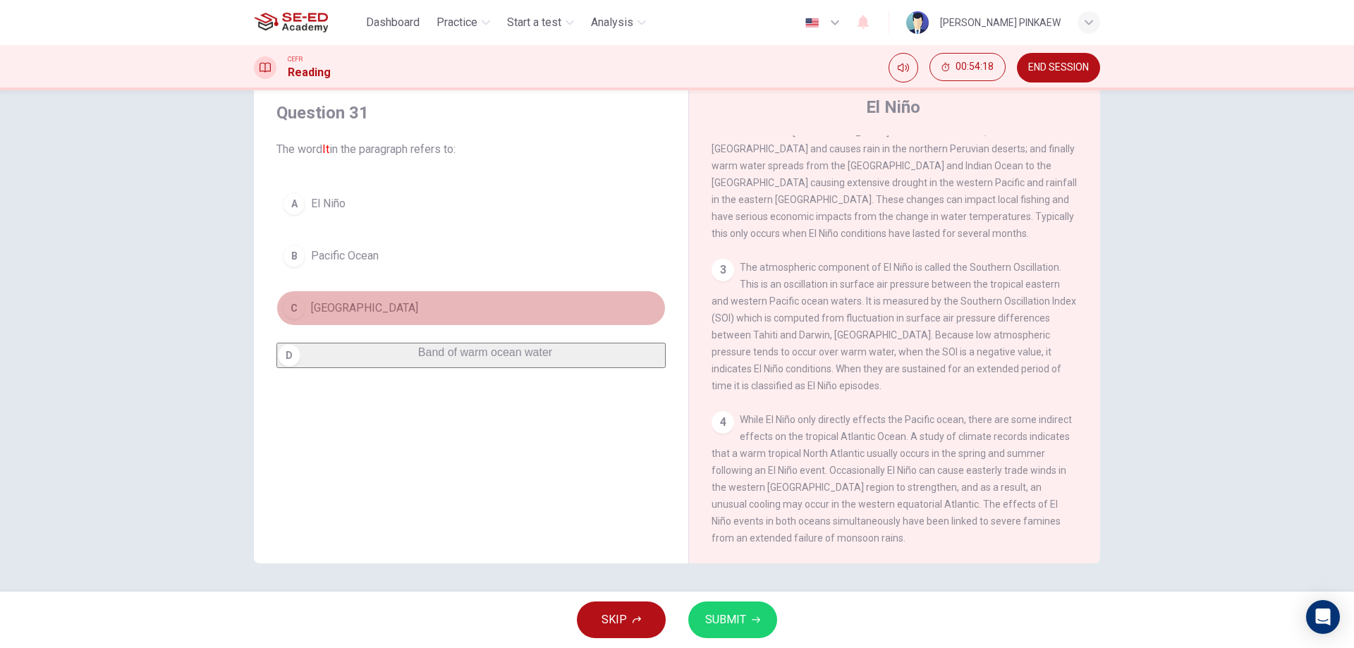
click at [288, 293] on button "C [GEOGRAPHIC_DATA]" at bounding box center [470, 307] width 389 height 35
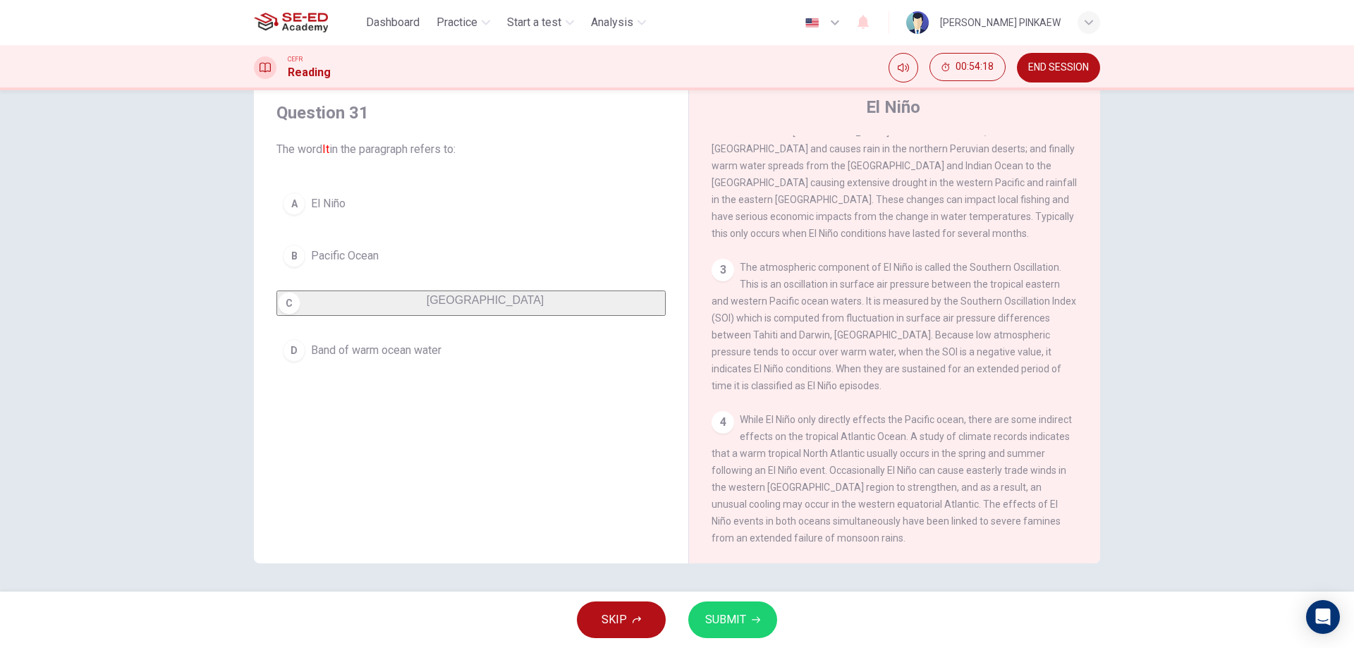
click at [289, 208] on div "A" at bounding box center [294, 203] width 23 height 23
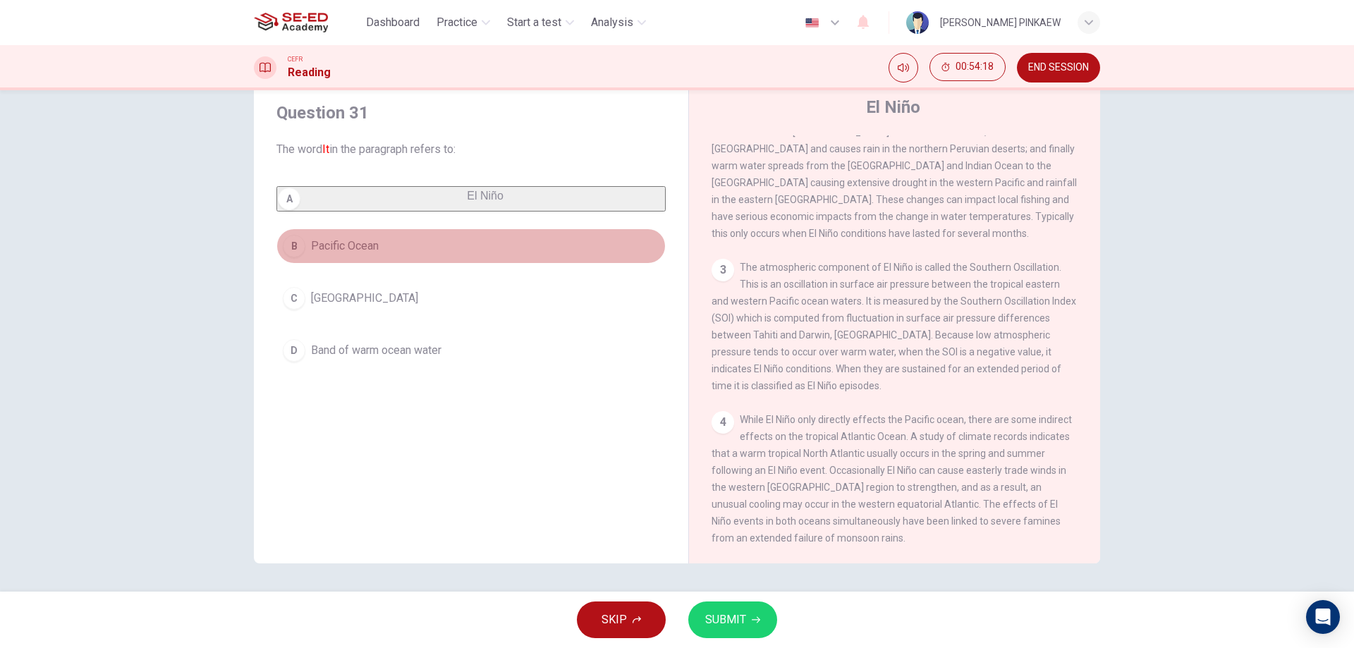
click at [301, 250] on button "B Pacific Ocean" at bounding box center [470, 245] width 389 height 35
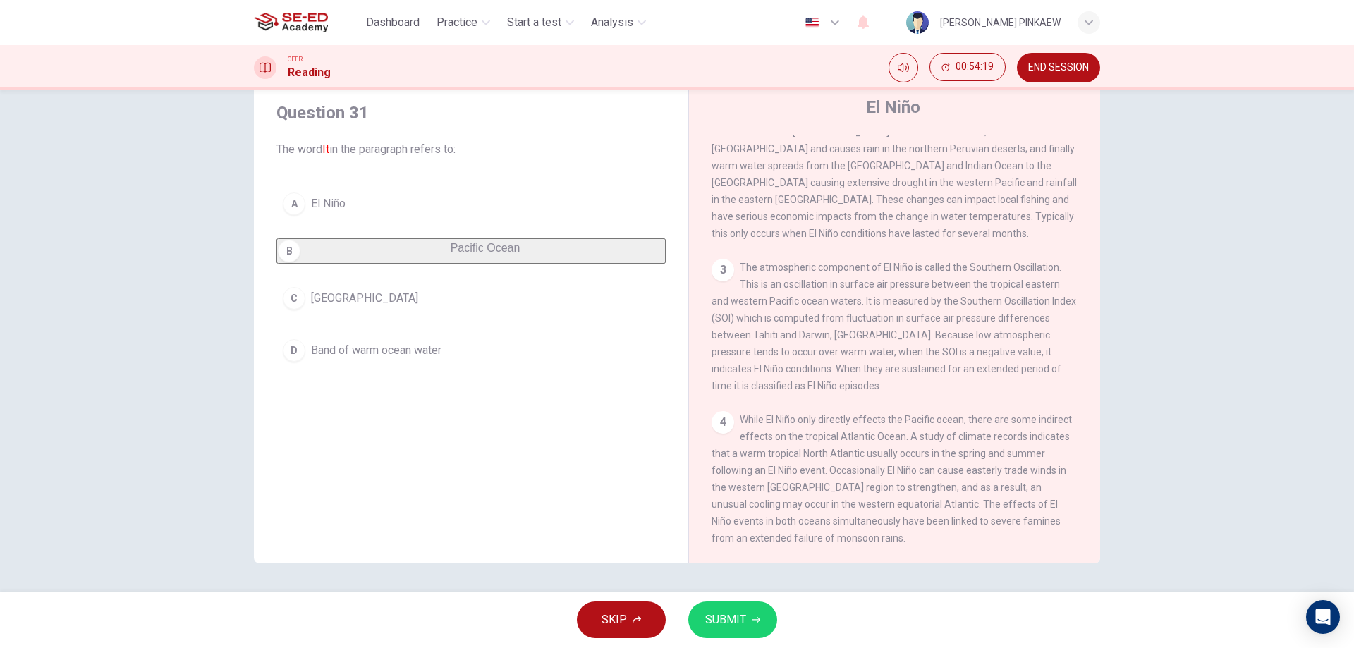
click at [329, 195] on span "El Niño" at bounding box center [328, 203] width 35 height 17
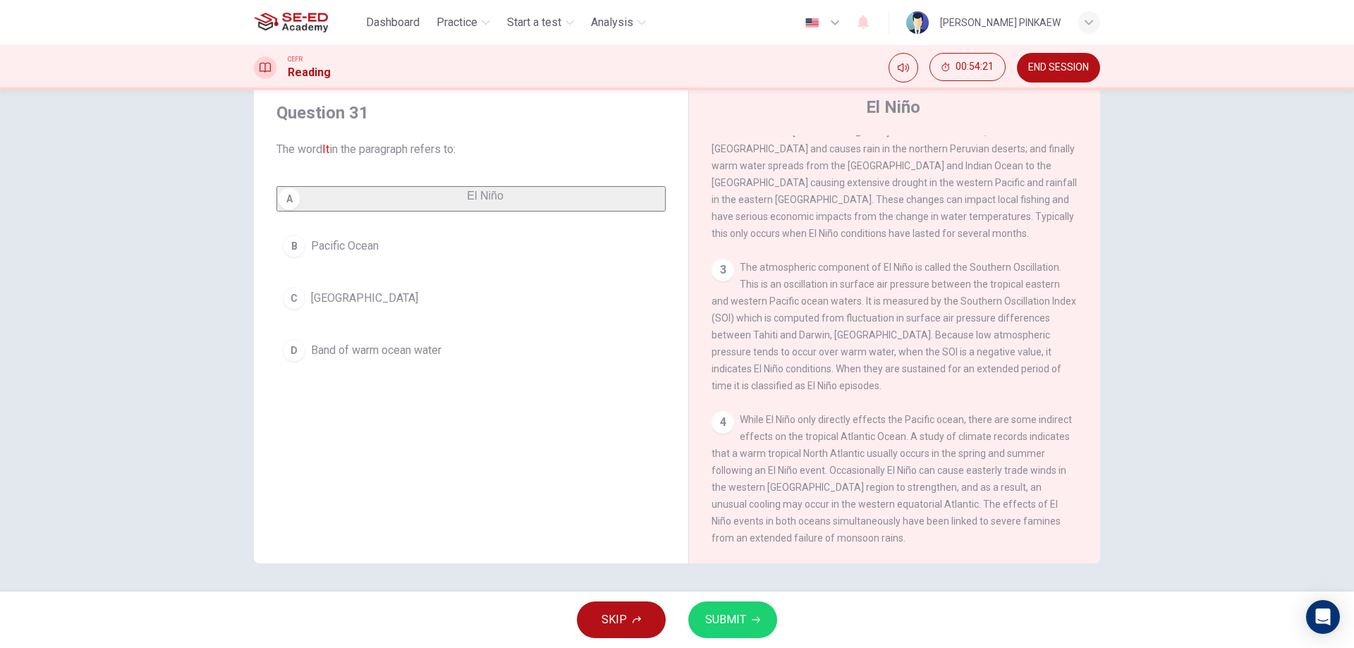
click at [766, 617] on button "SUBMIT" at bounding box center [732, 619] width 89 height 37
